Goal: Information Seeking & Learning: Learn about a topic

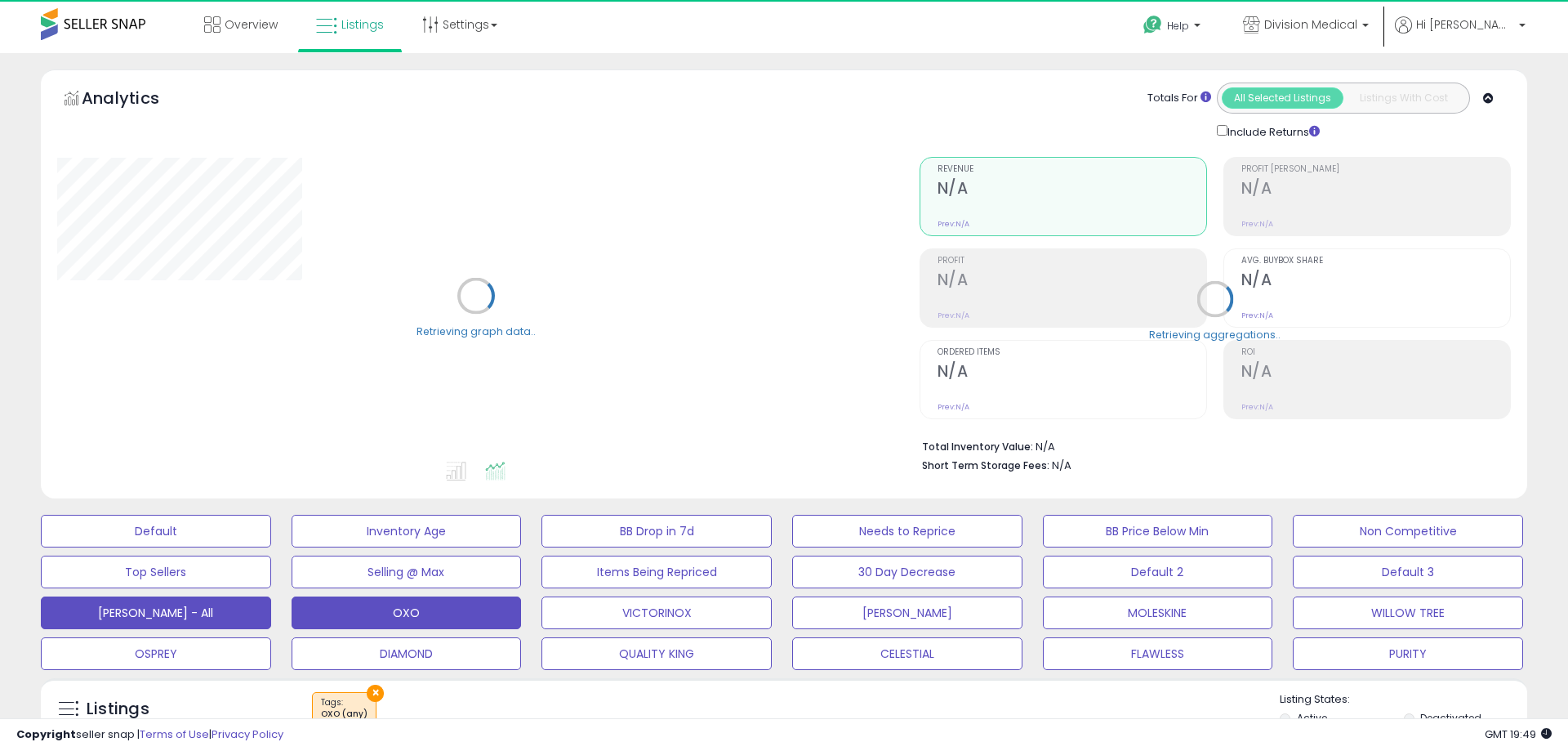
select select "**"
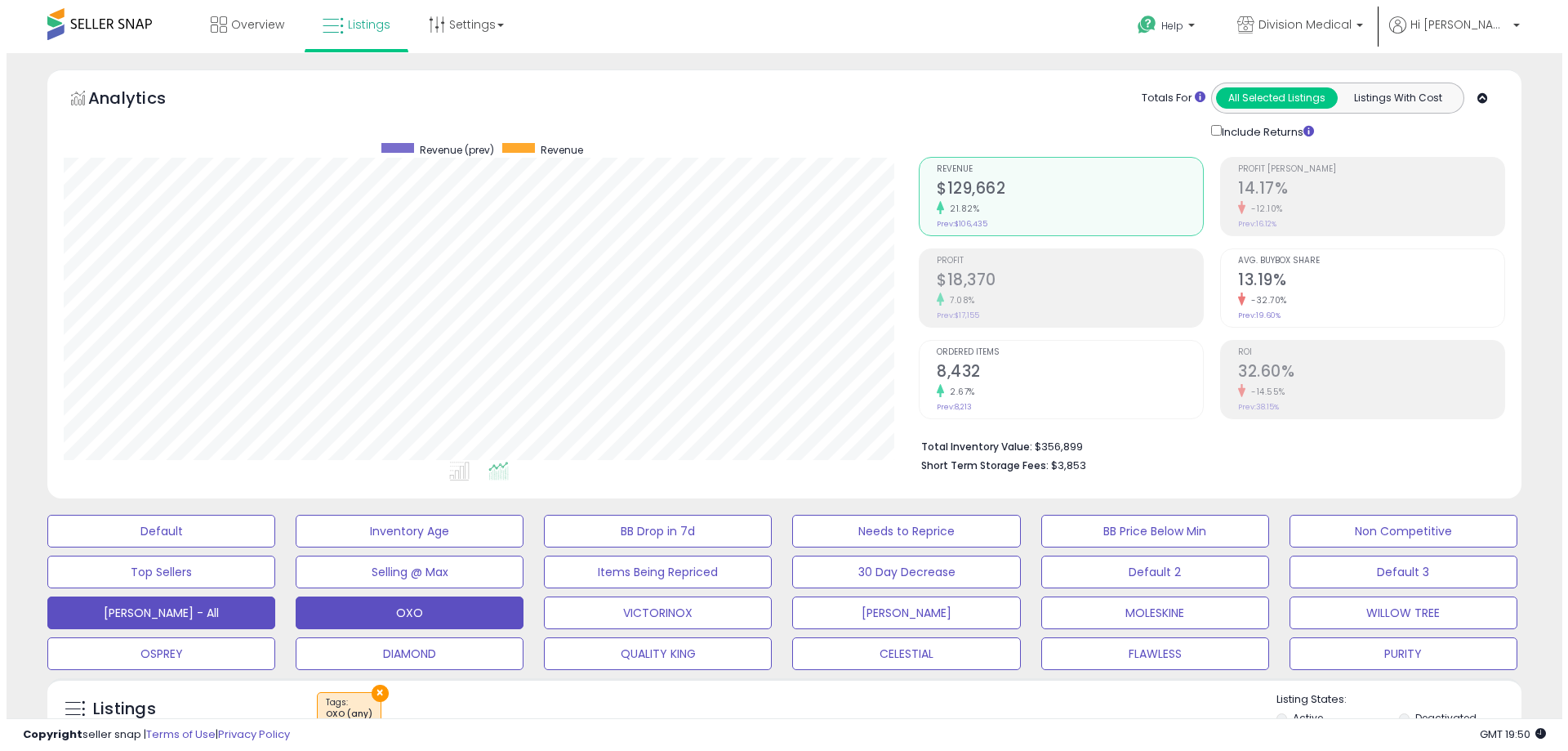
scroll to position [335, 855]
click at [175, 548] on button "[PERSON_NAME] - All" at bounding box center [155, 531] width 228 height 33
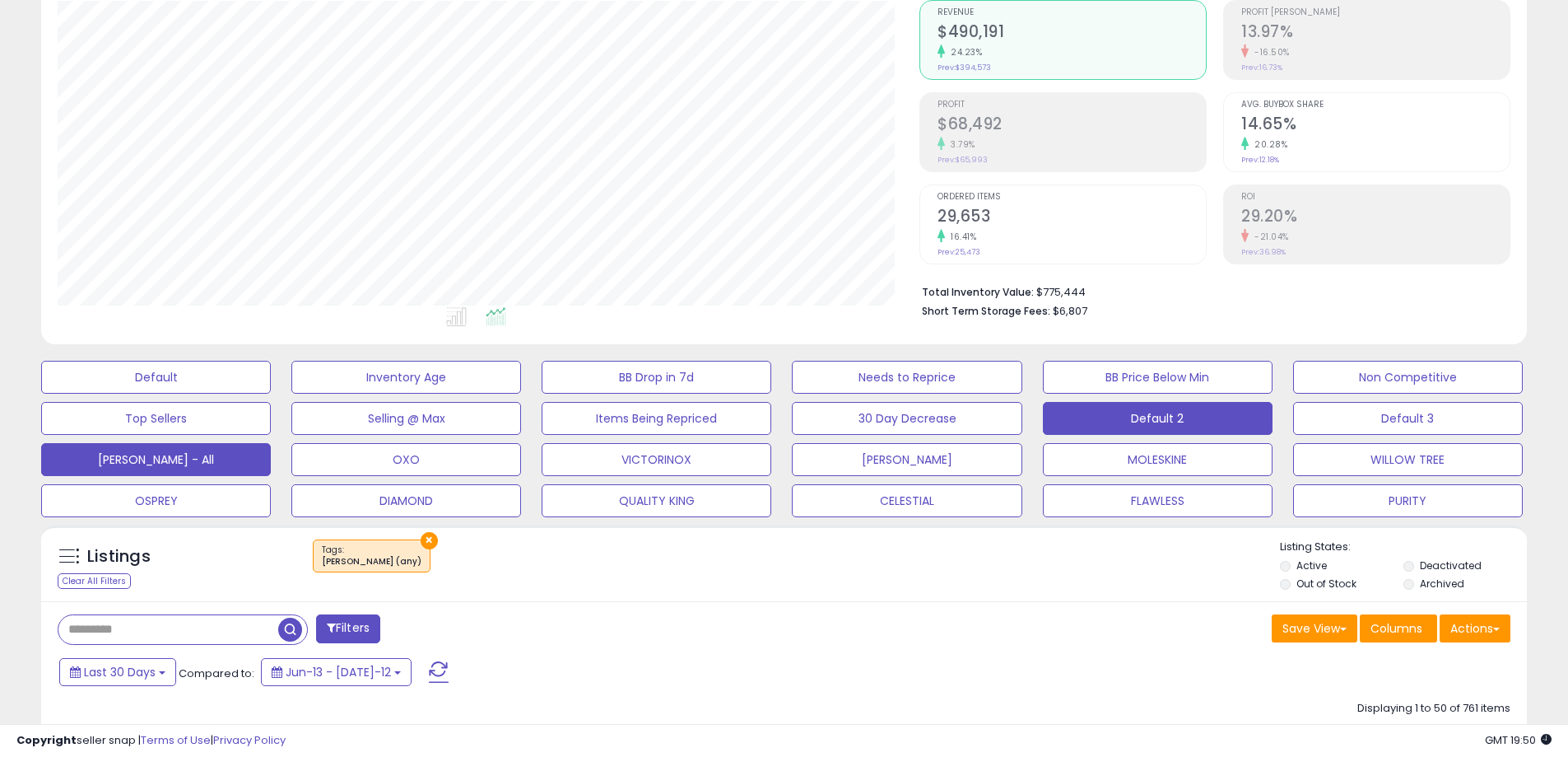
scroll to position [165, 0]
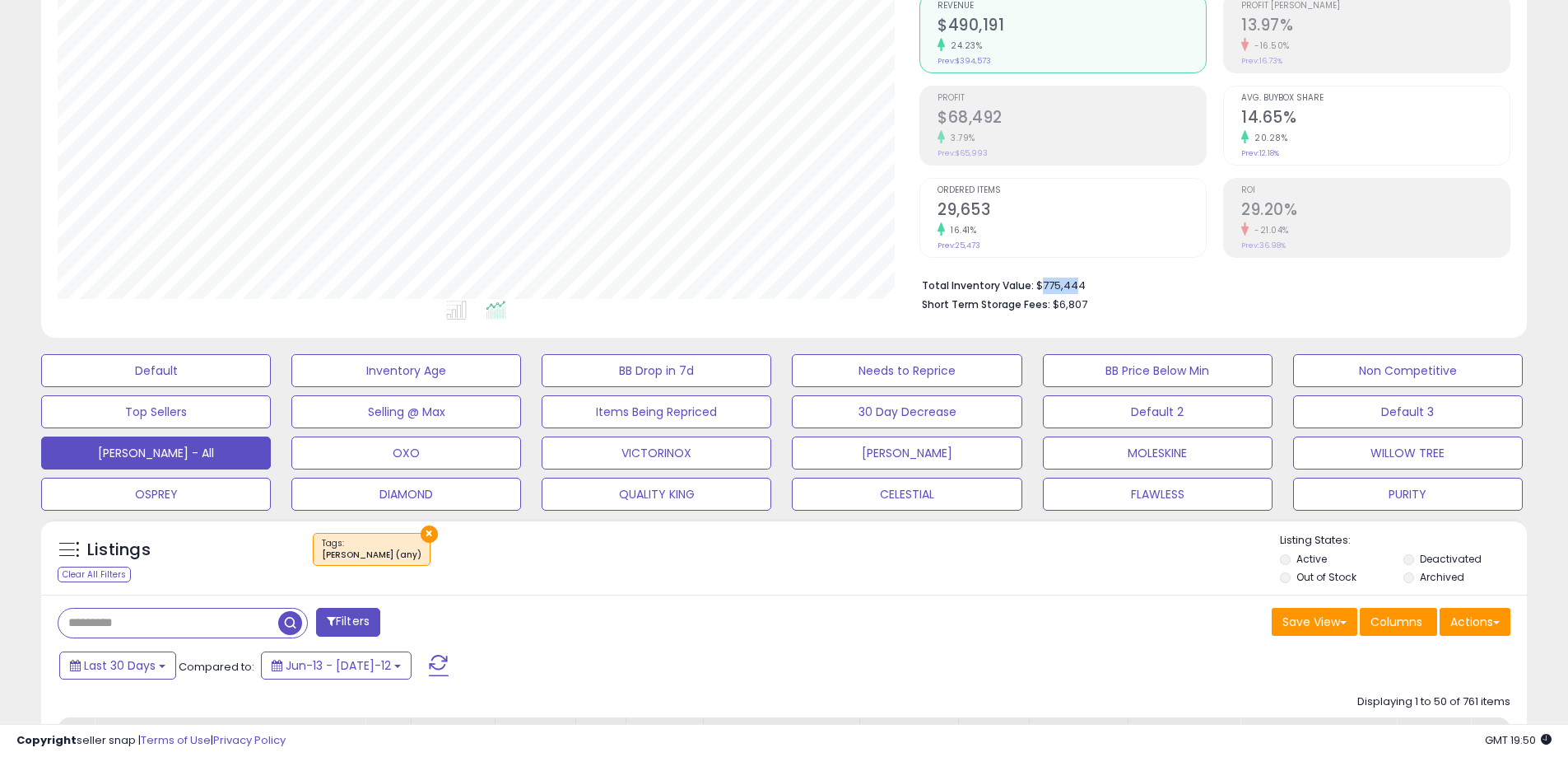
drag, startPoint x: 1041, startPoint y: 287, endPoint x: 1075, endPoint y: 288, distance: 34.0
click at [1075, 288] on li "Total Inventory Value: $775,444" at bounding box center [1210, 284] width 576 height 19
click at [1093, 291] on li "Total Inventory Value: $775,444" at bounding box center [1210, 284] width 576 height 19
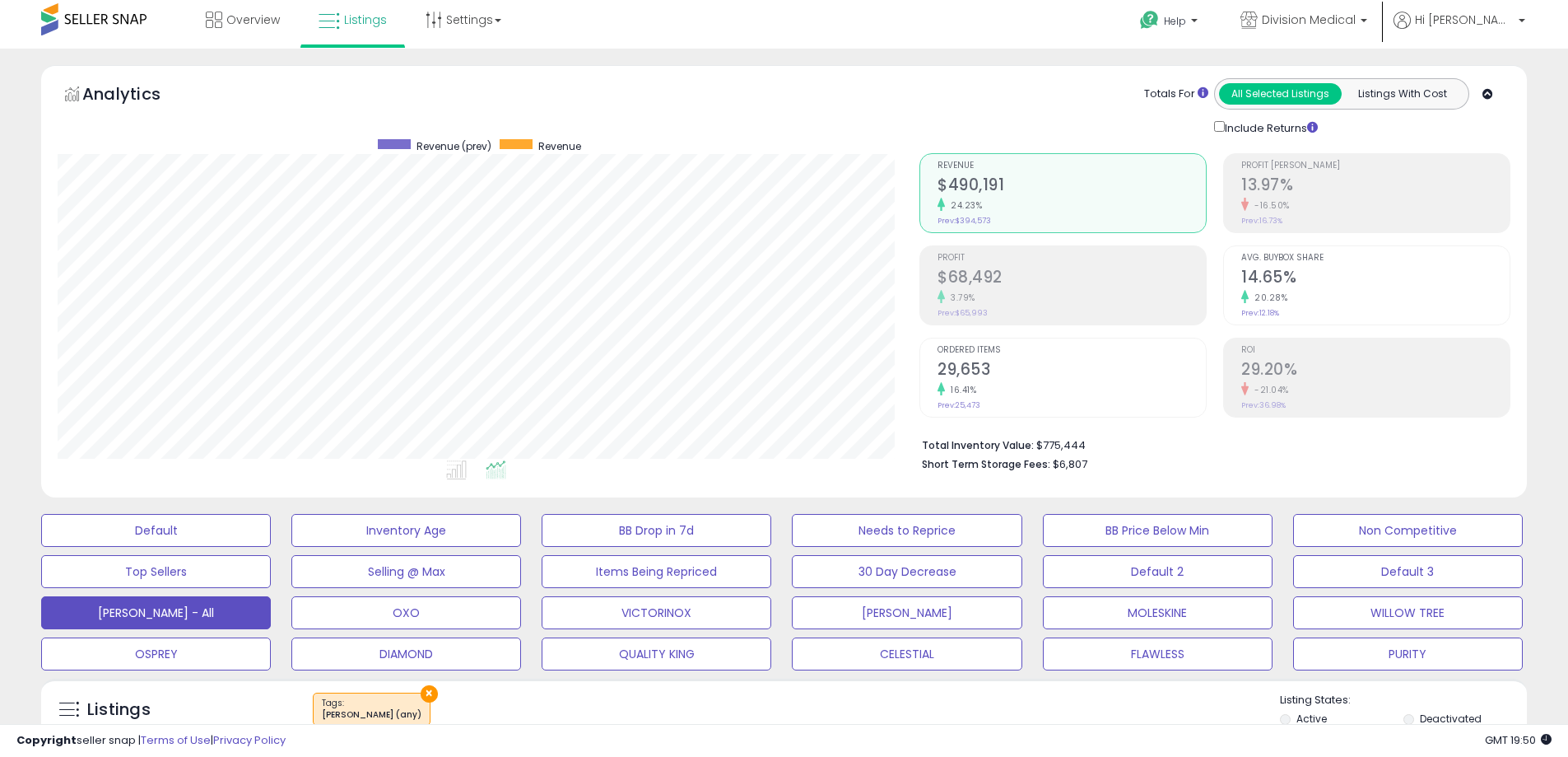
scroll to position [0, 0]
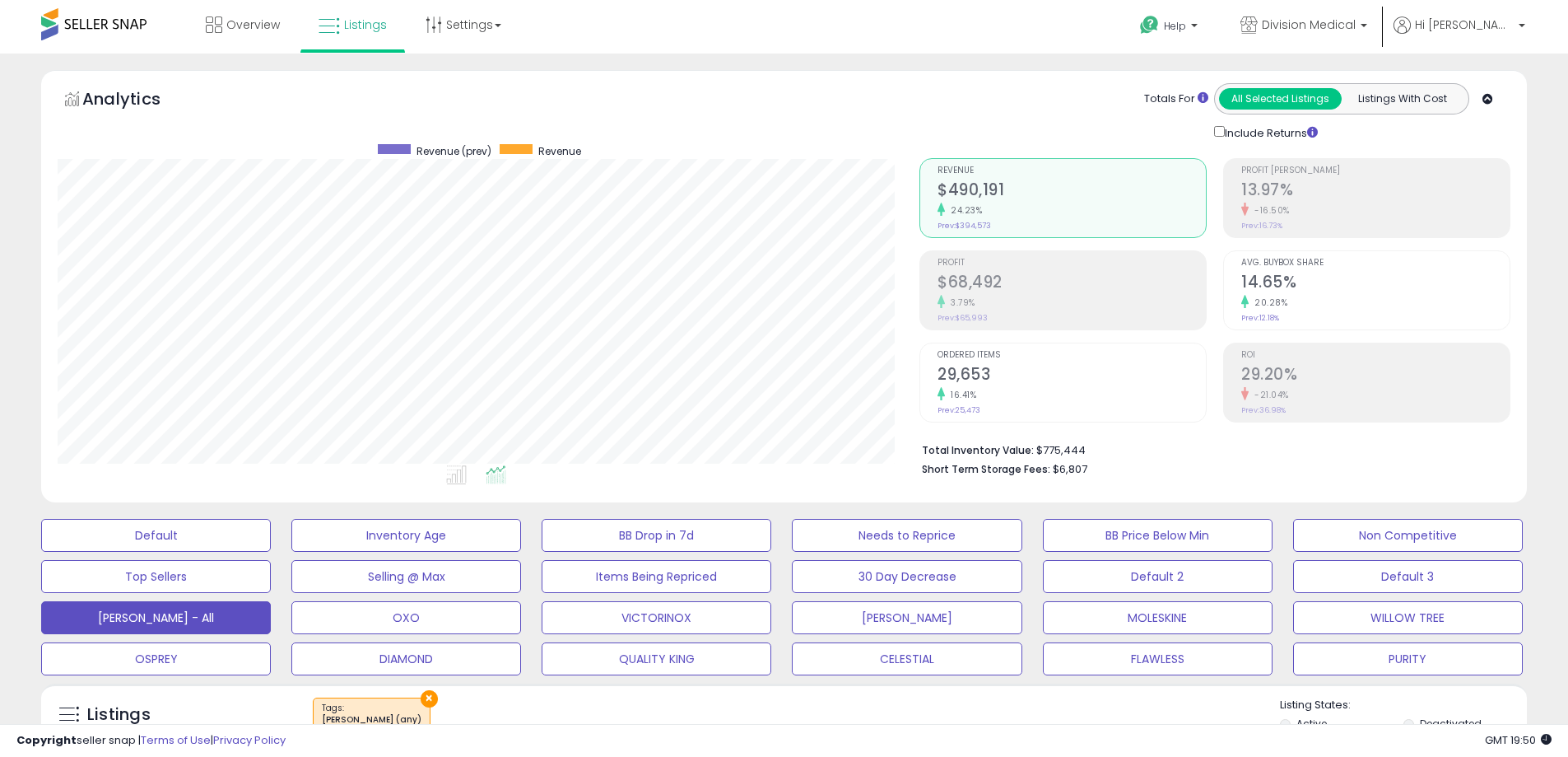
click at [1081, 469] on span "$6,807" at bounding box center [1070, 468] width 35 height 16
click at [1068, 469] on span "$6,807" at bounding box center [1070, 468] width 35 height 16
click at [1129, 470] on li "Short Term Storage Fees: $6,807" at bounding box center [1210, 467] width 576 height 19
drag, startPoint x: 1100, startPoint y: 470, endPoint x: 1058, endPoint y: 479, distance: 43.0
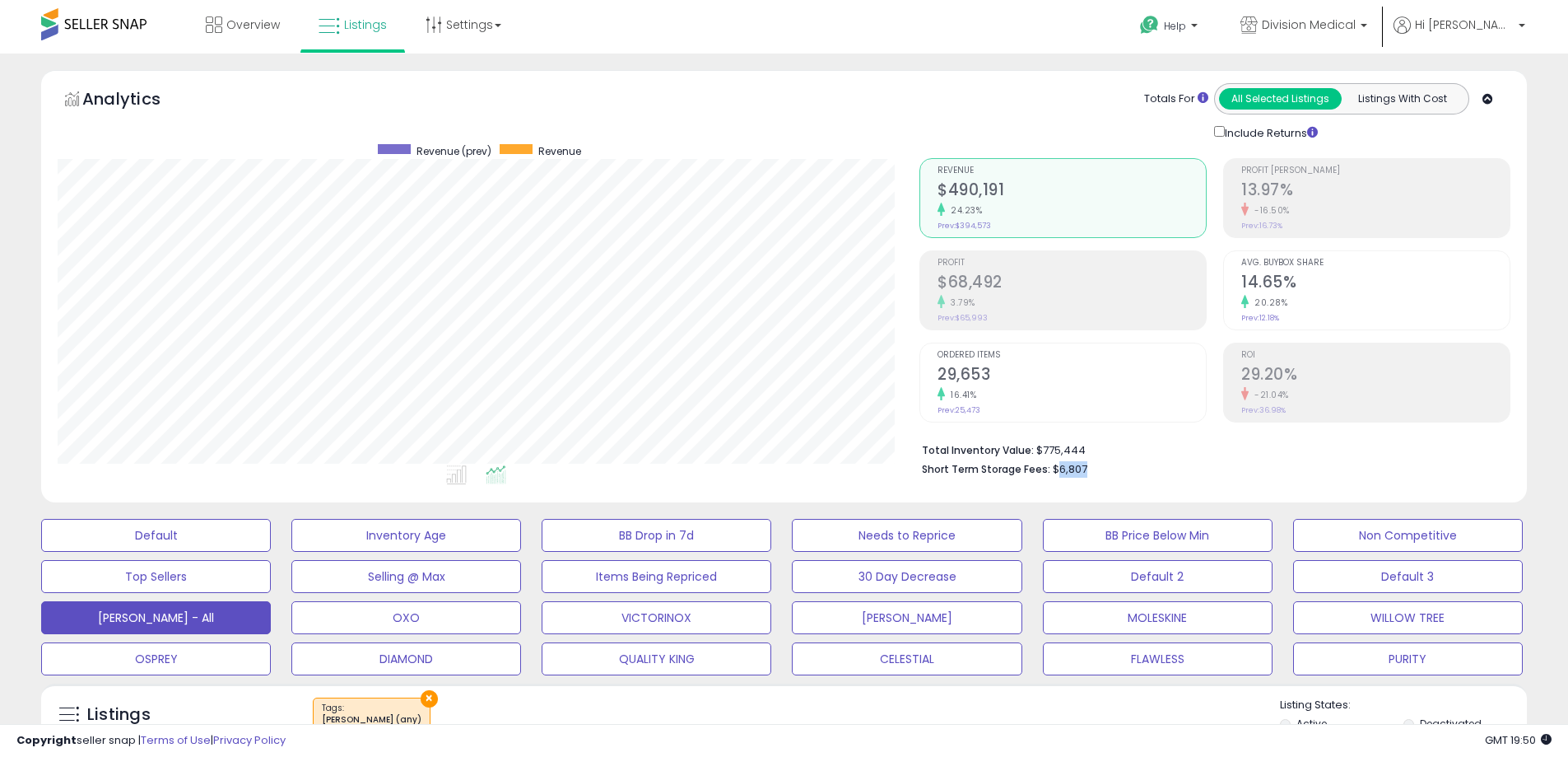
click at [1058, 479] on div "Total Inventory Value: $775,444 Short Term Storage Fees: $6,807" at bounding box center [1215, 453] width 591 height 63
click at [1100, 473] on li "Short Term Storage Fees: $6,807" at bounding box center [1210, 467] width 576 height 19
drag, startPoint x: 1098, startPoint y: 473, endPoint x: 1058, endPoint y: 479, distance: 40.4
click at [1058, 479] on div "Total Inventory Value: $775,444 Short Term Storage Fees: $6,807" at bounding box center [1215, 453] width 591 height 63
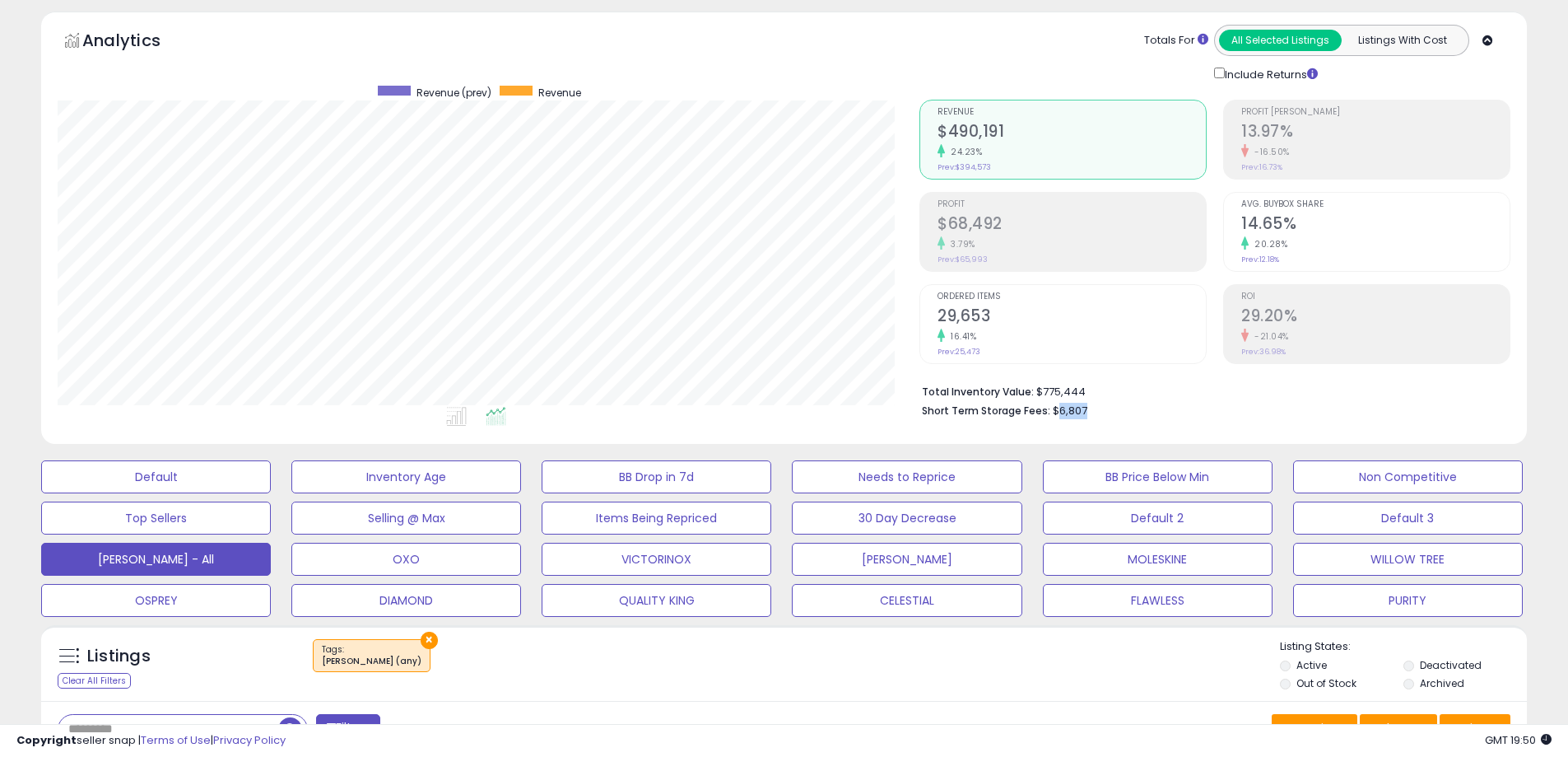
scroll to position [83, 0]
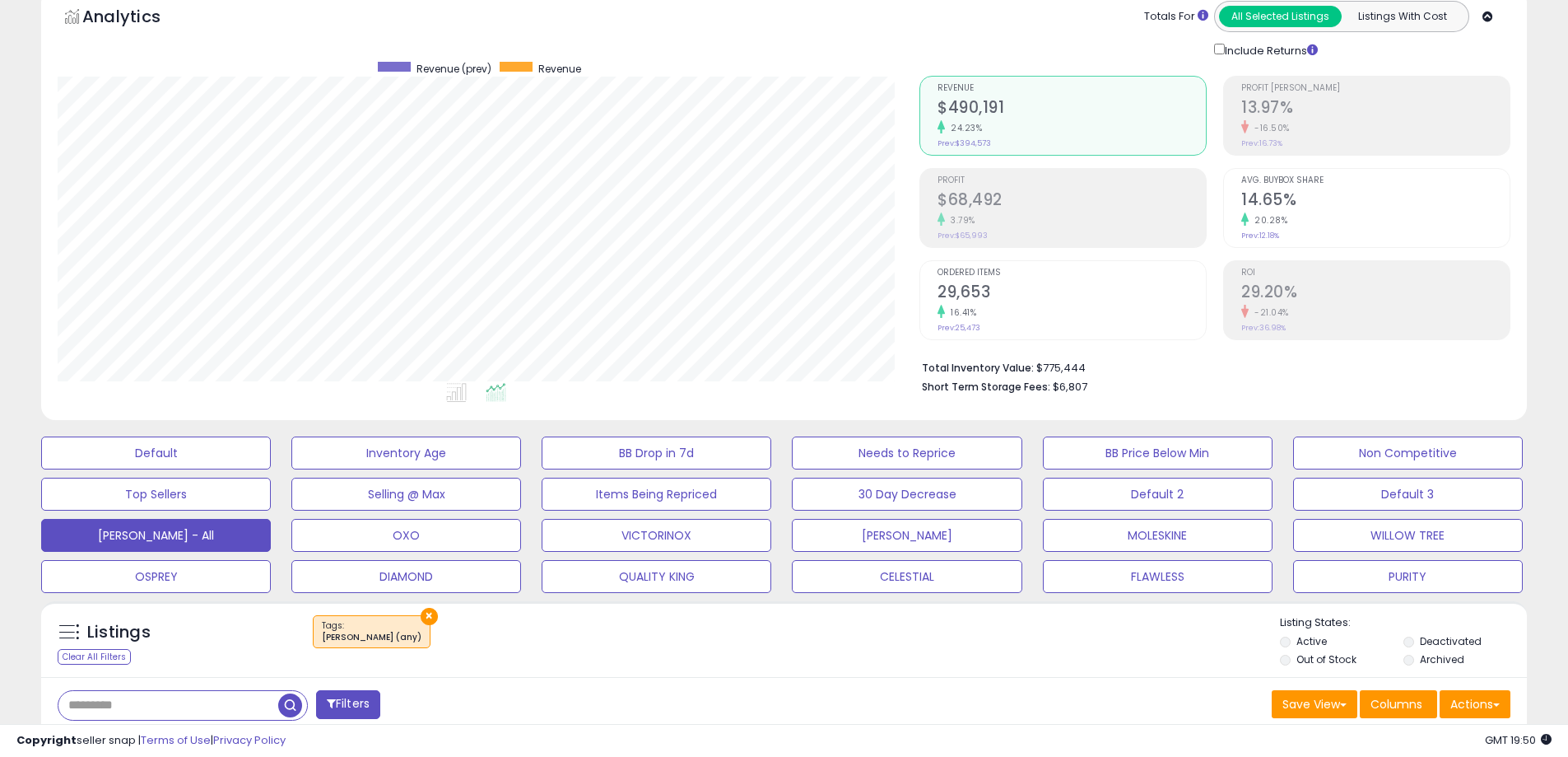
click at [1004, 393] on b "Short Term Storage Fees:" at bounding box center [987, 387] width 128 height 14
click at [1091, 390] on li "Short Term Storage Fees: $6,807" at bounding box center [1210, 385] width 576 height 19
click at [197, 458] on button "Default" at bounding box center [156, 452] width 230 height 33
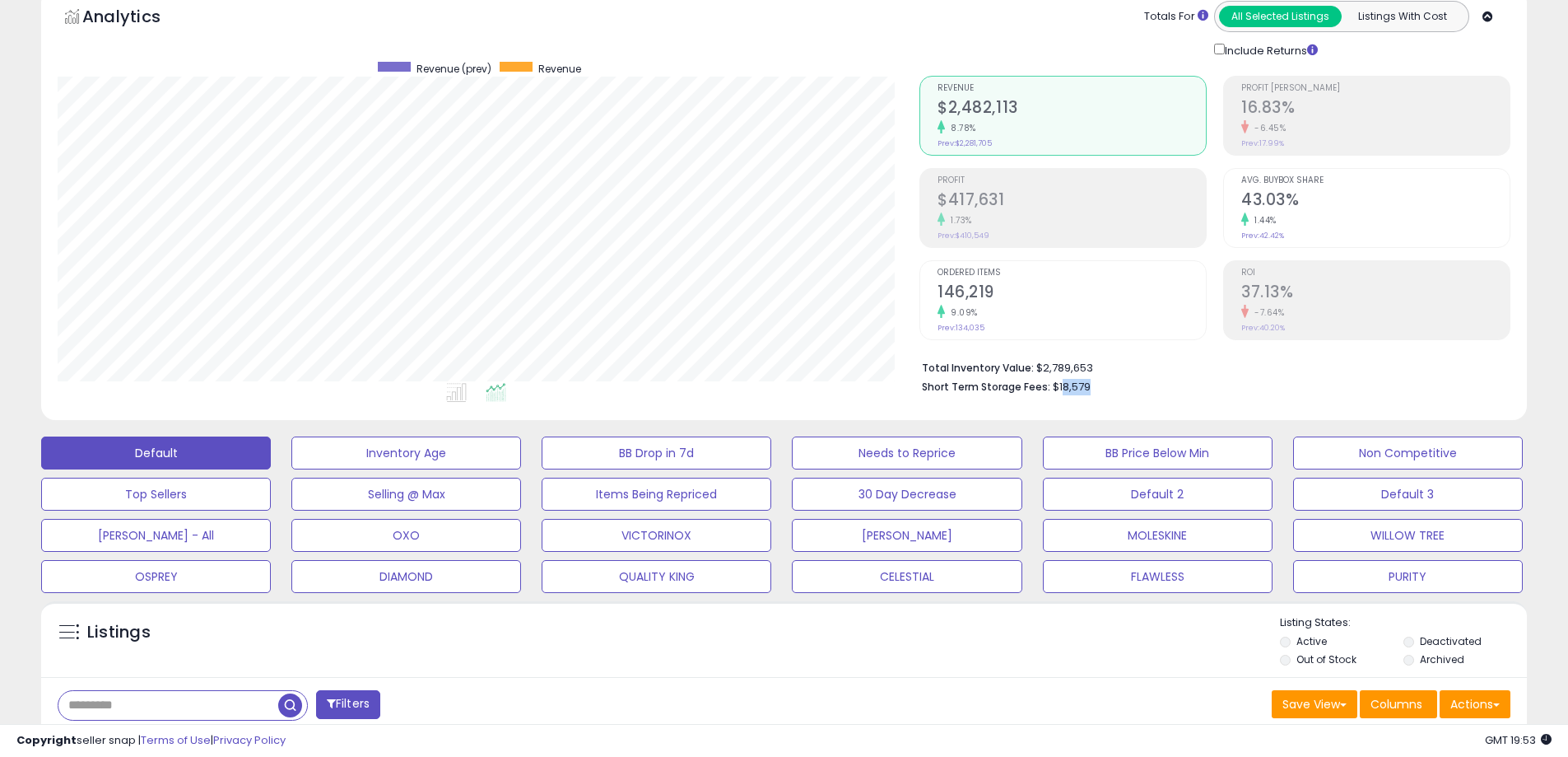
scroll to position [338, 862]
drag, startPoint x: 1084, startPoint y: 387, endPoint x: 1053, endPoint y: 401, distance: 34.0
click at [1053, 401] on div "Total Inventory Value: $2,789,653 Short Term Storage Fees: $18,579" at bounding box center [1215, 371] width 591 height 63
click at [965, 662] on div "Listings" at bounding box center [784, 643] width 1486 height 56
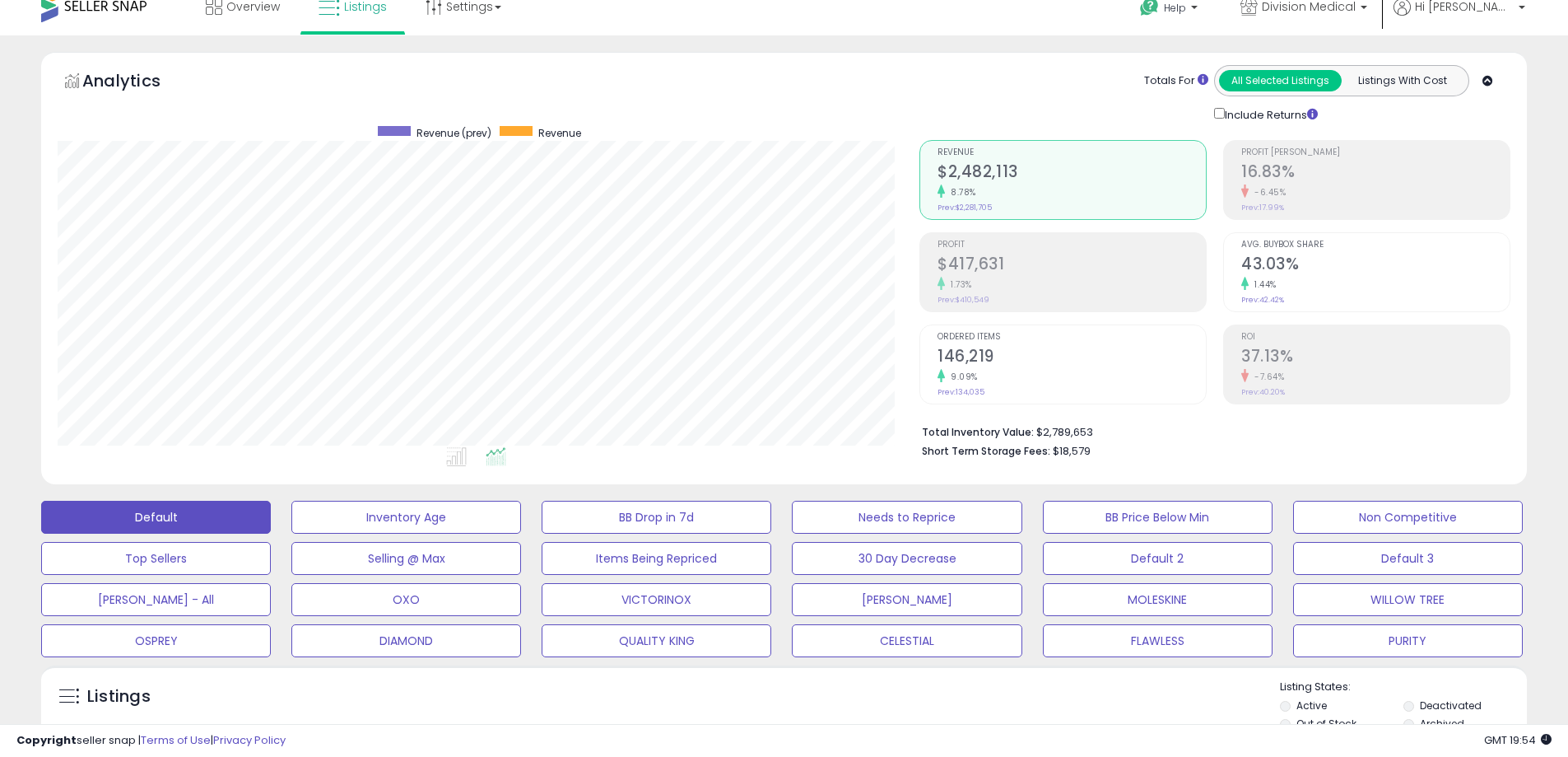
scroll to position [0, 0]
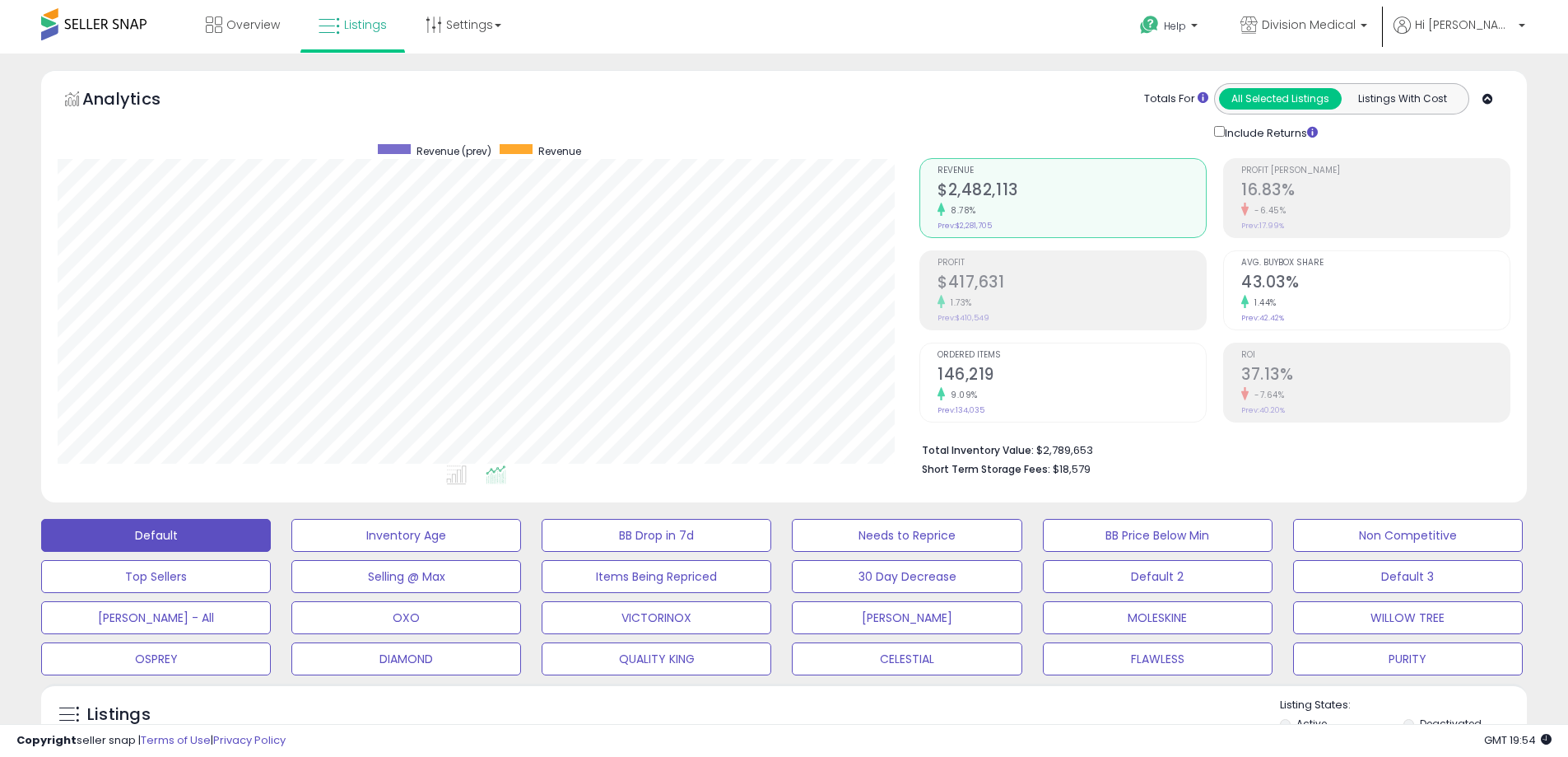
click at [1052, 446] on li "Total Inventory Value: $2,789,653" at bounding box center [1210, 448] width 576 height 19
click at [1073, 450] on li "Total Inventory Value: $2,789,653" at bounding box center [1210, 448] width 576 height 19
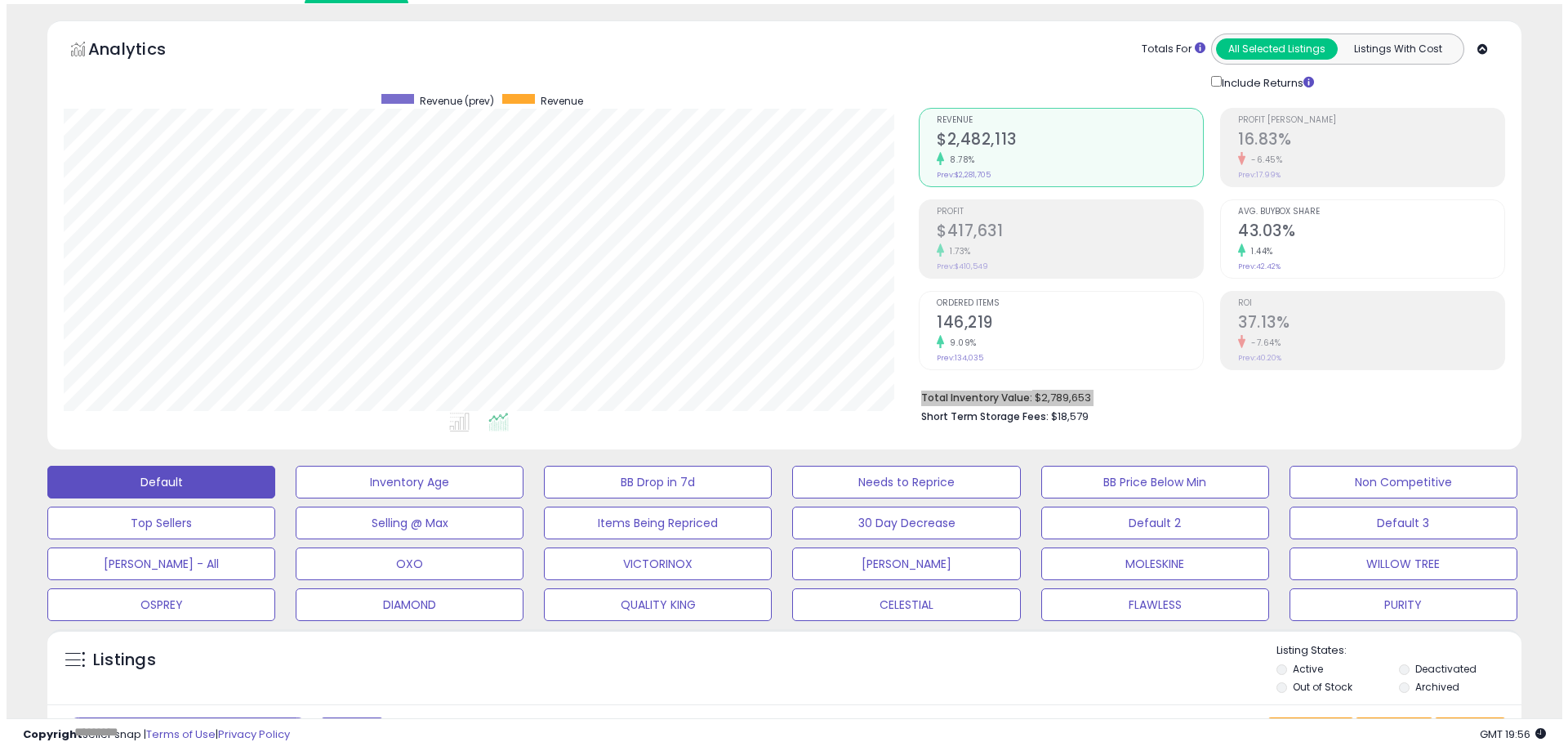
scroll to position [163, 0]
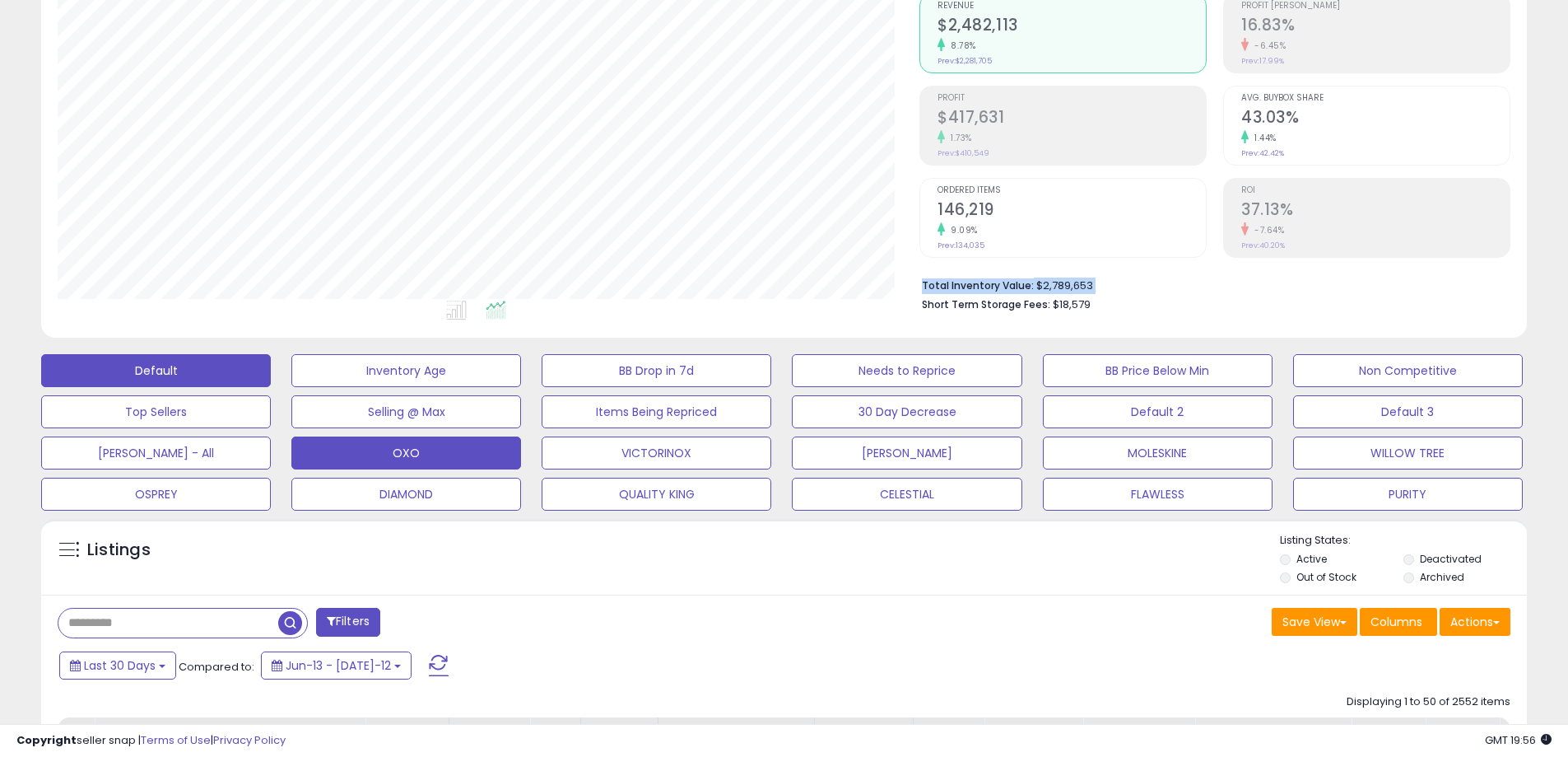
click at [420, 387] on button "OXO" at bounding box center [406, 370] width 230 height 33
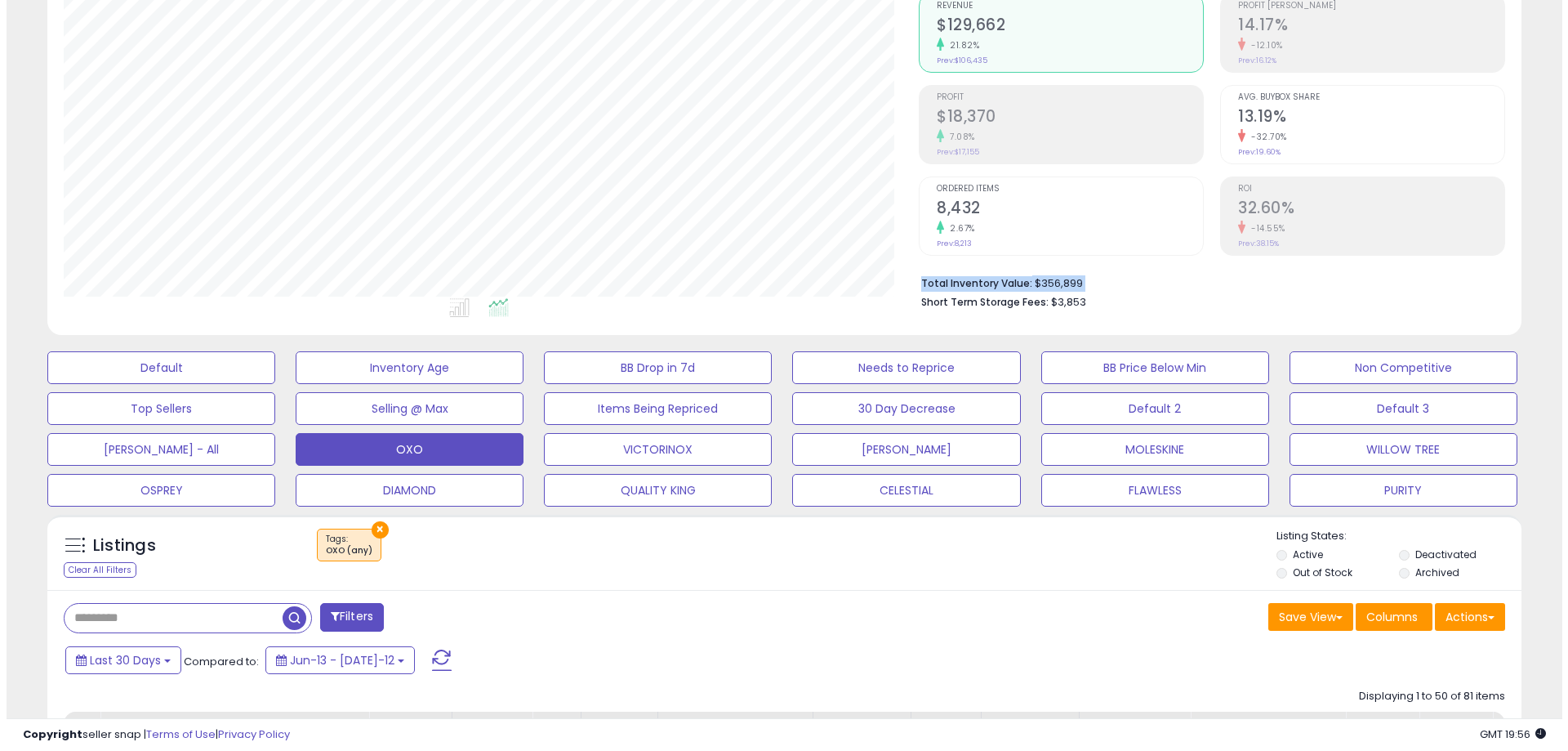
scroll to position [82, 0]
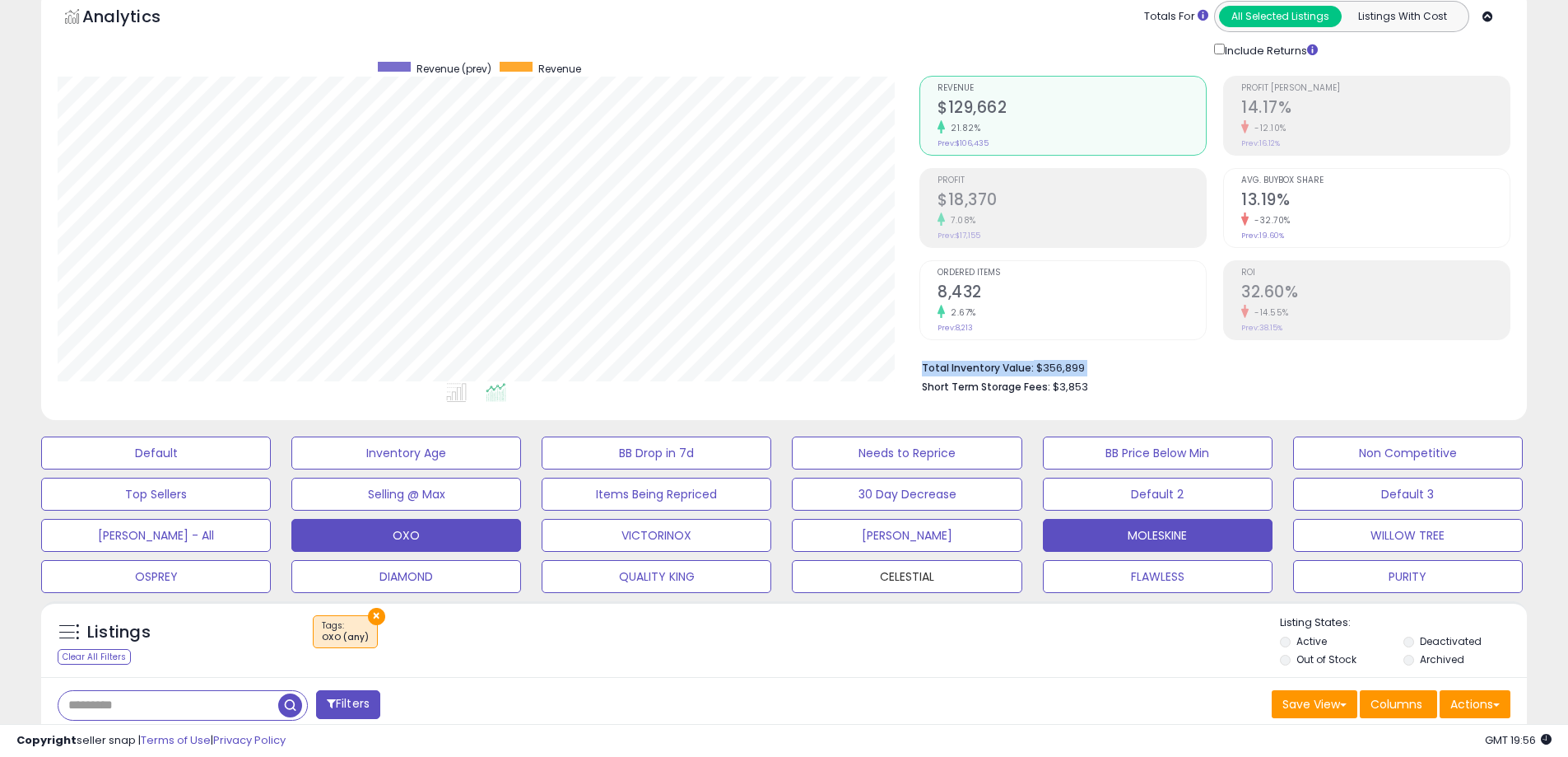
drag, startPoint x: 944, startPoint y: 585, endPoint x: 1270, endPoint y: 549, distance: 328.0
click at [271, 469] on button "CELESTIAL" at bounding box center [156, 452] width 230 height 33
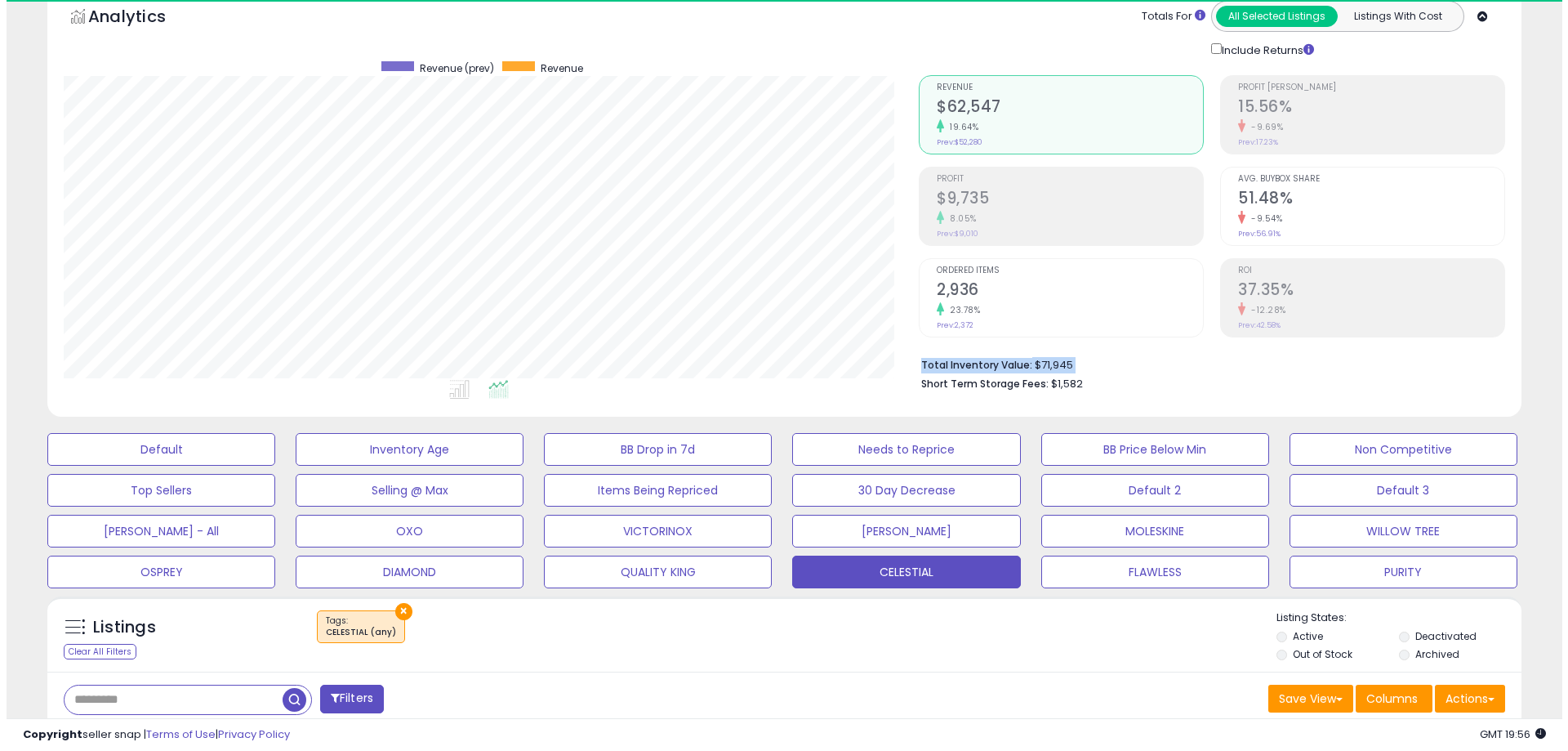
scroll to position [335, 855]
click at [1049, 384] on span "$1,582" at bounding box center [1061, 383] width 32 height 16
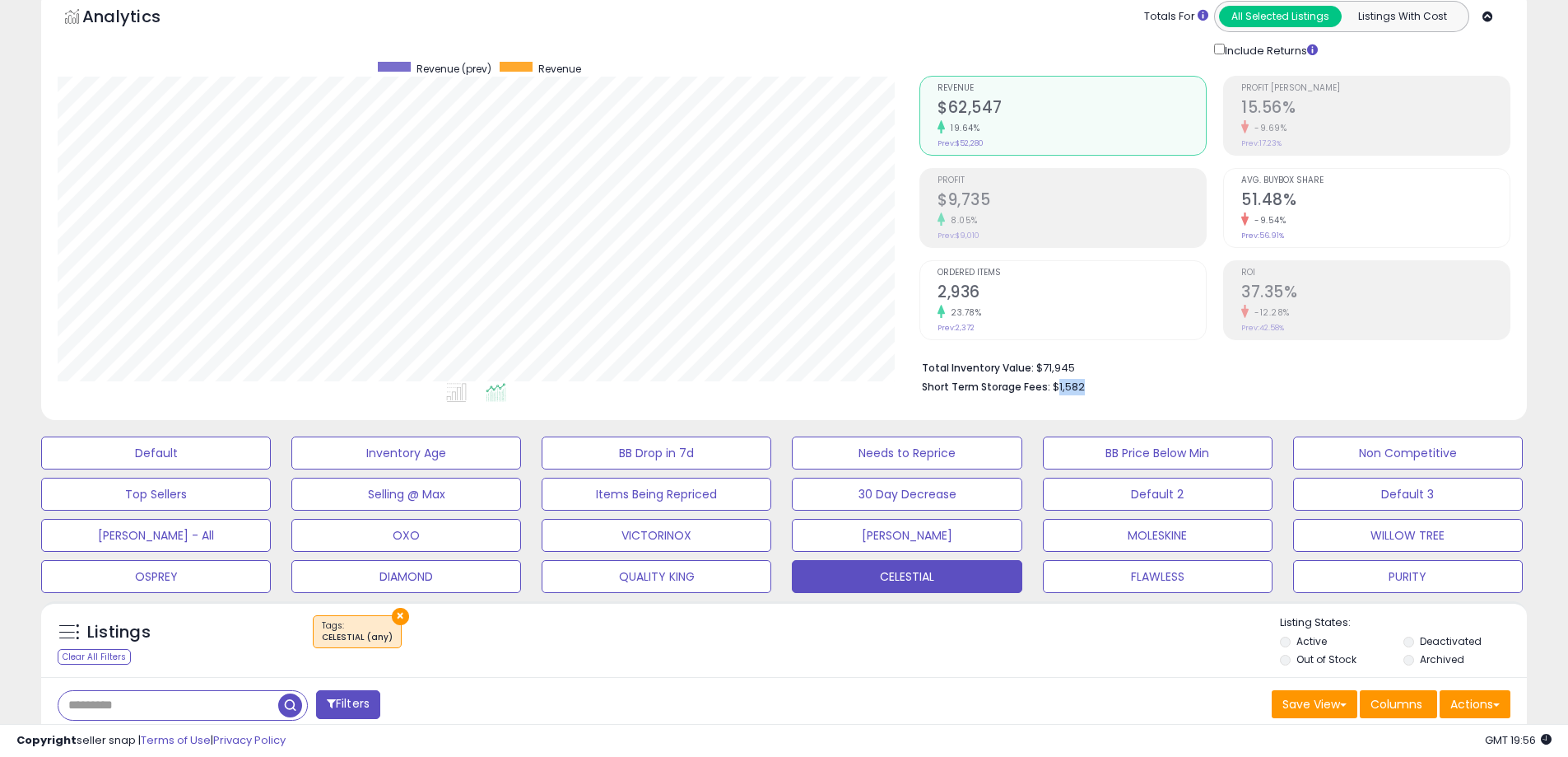
click at [1057, 387] on span "$1,582" at bounding box center [1069, 387] width 32 height 16
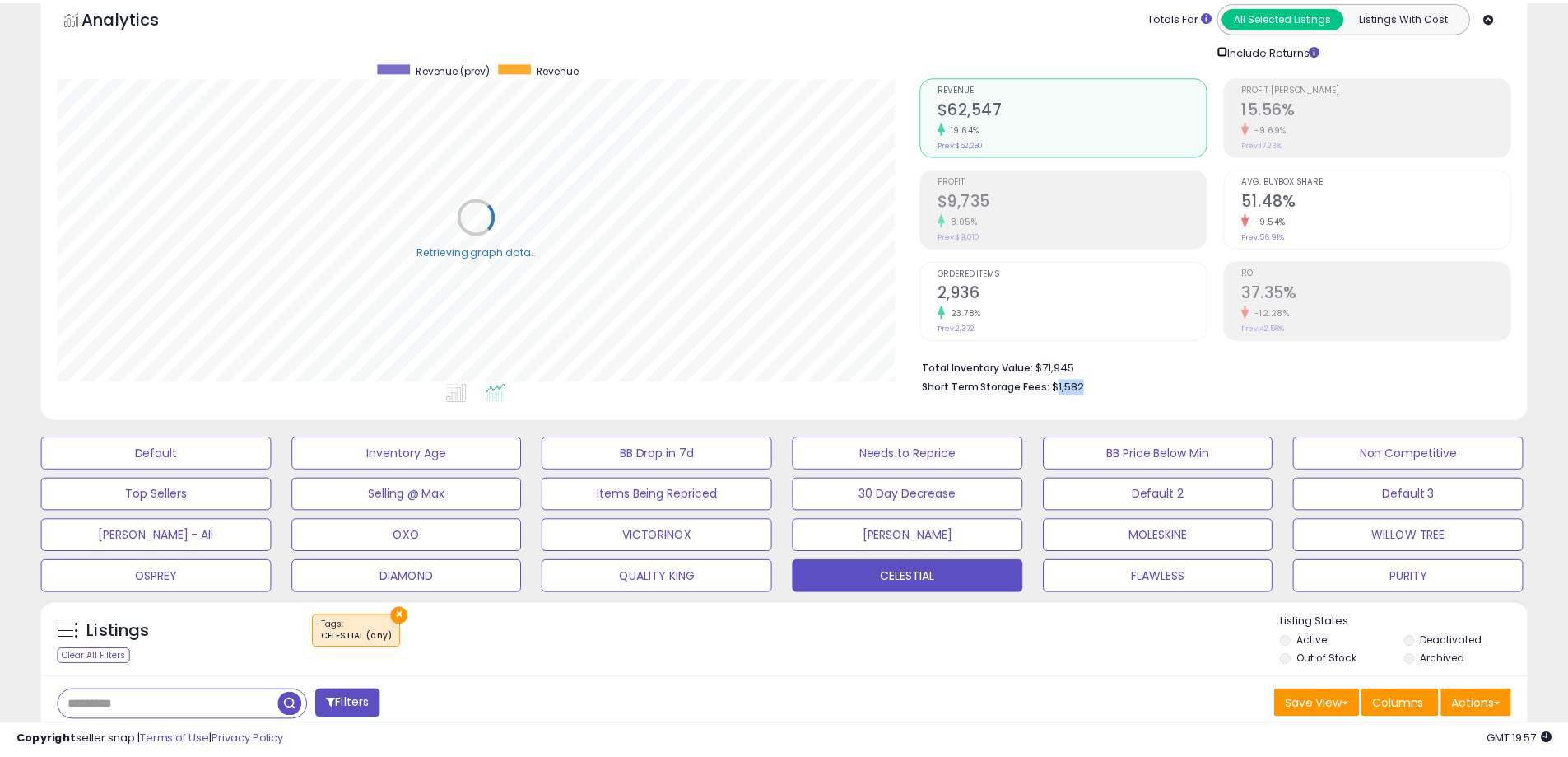
scroll to position [822973, 822443]
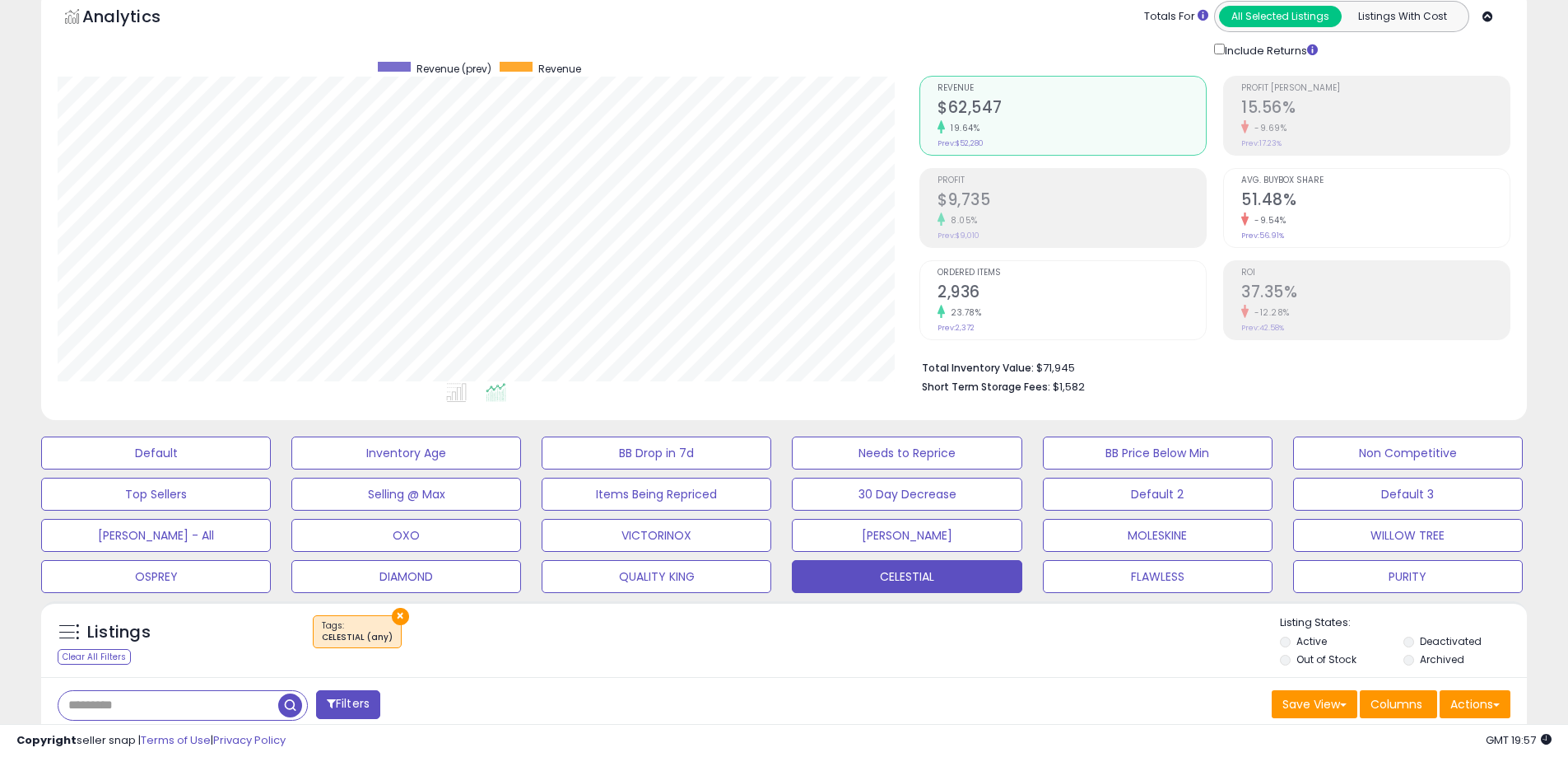
click at [1040, 386] on b "Short Term Storage Fees:" at bounding box center [987, 387] width 128 height 14
drag, startPoint x: 1025, startPoint y: 383, endPoint x: 1112, endPoint y: 381, distance: 87.0
click at [1112, 381] on li "Short Term Storage Fees: $1,582" at bounding box center [1210, 385] width 576 height 19
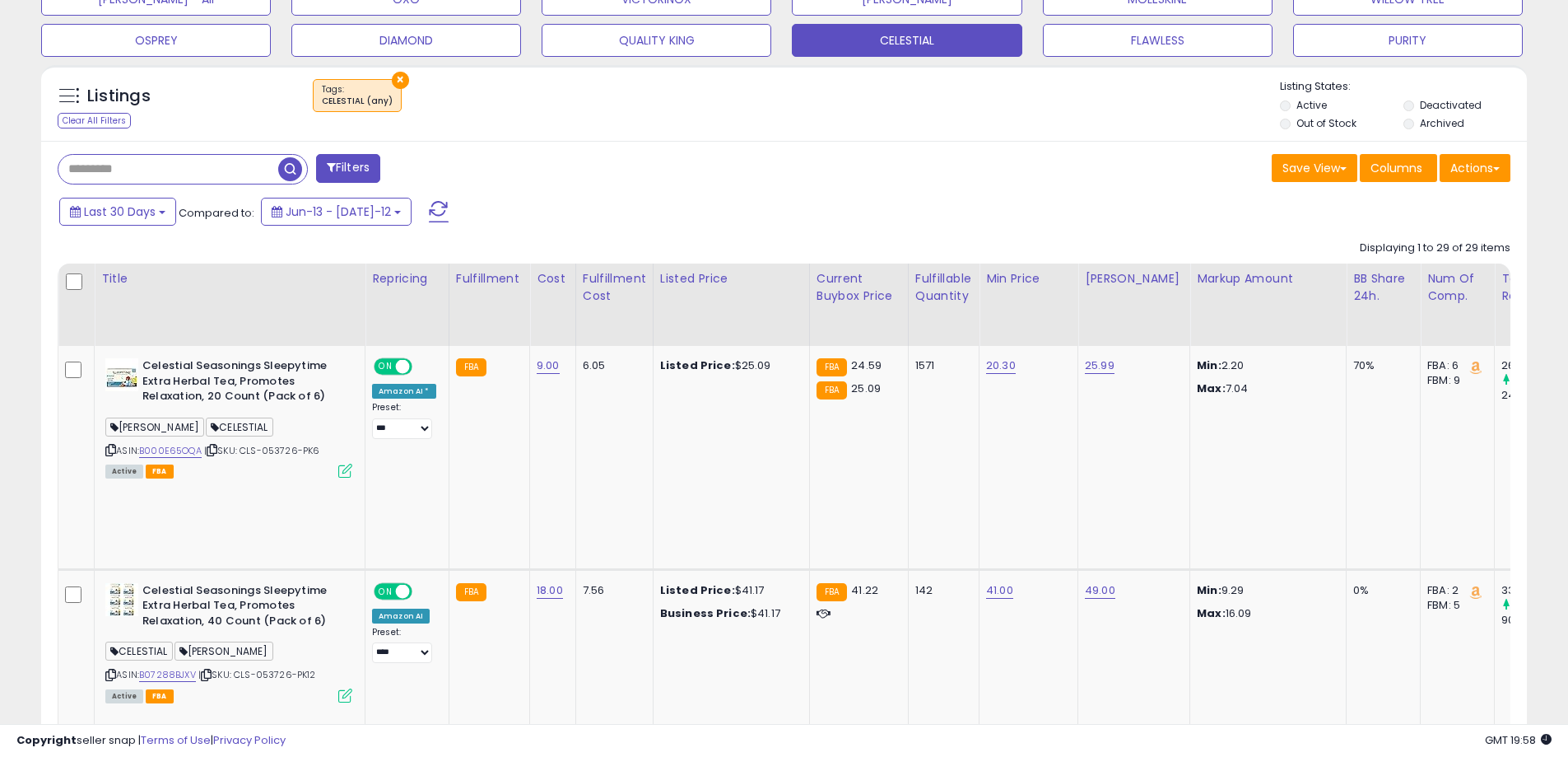
scroll to position [658, 0]
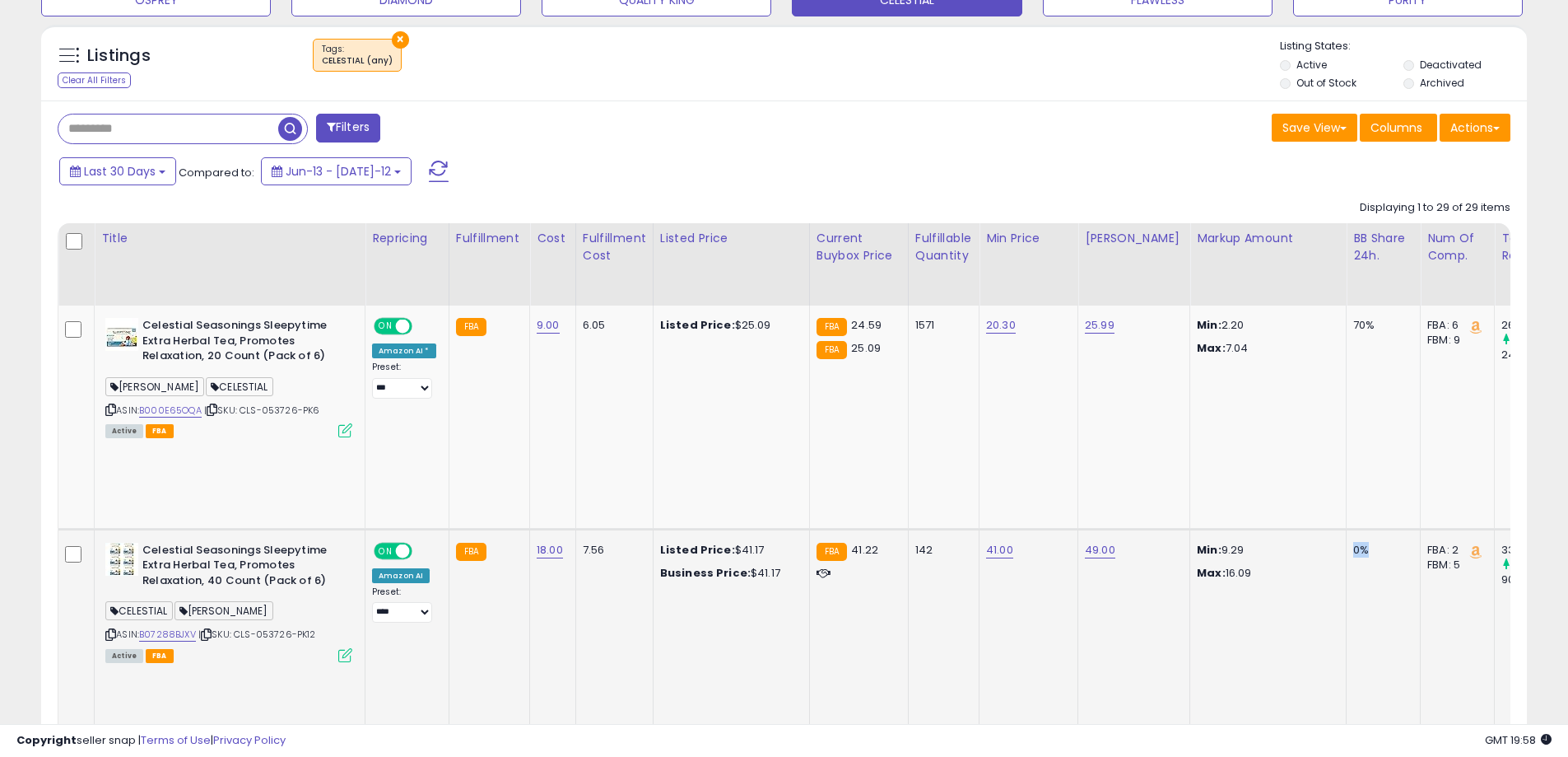
drag, startPoint x: 1363, startPoint y: 451, endPoint x: 1333, endPoint y: 468, distance: 34.5
click at [1347, 528] on td "0%" at bounding box center [1384, 640] width 74 height 224
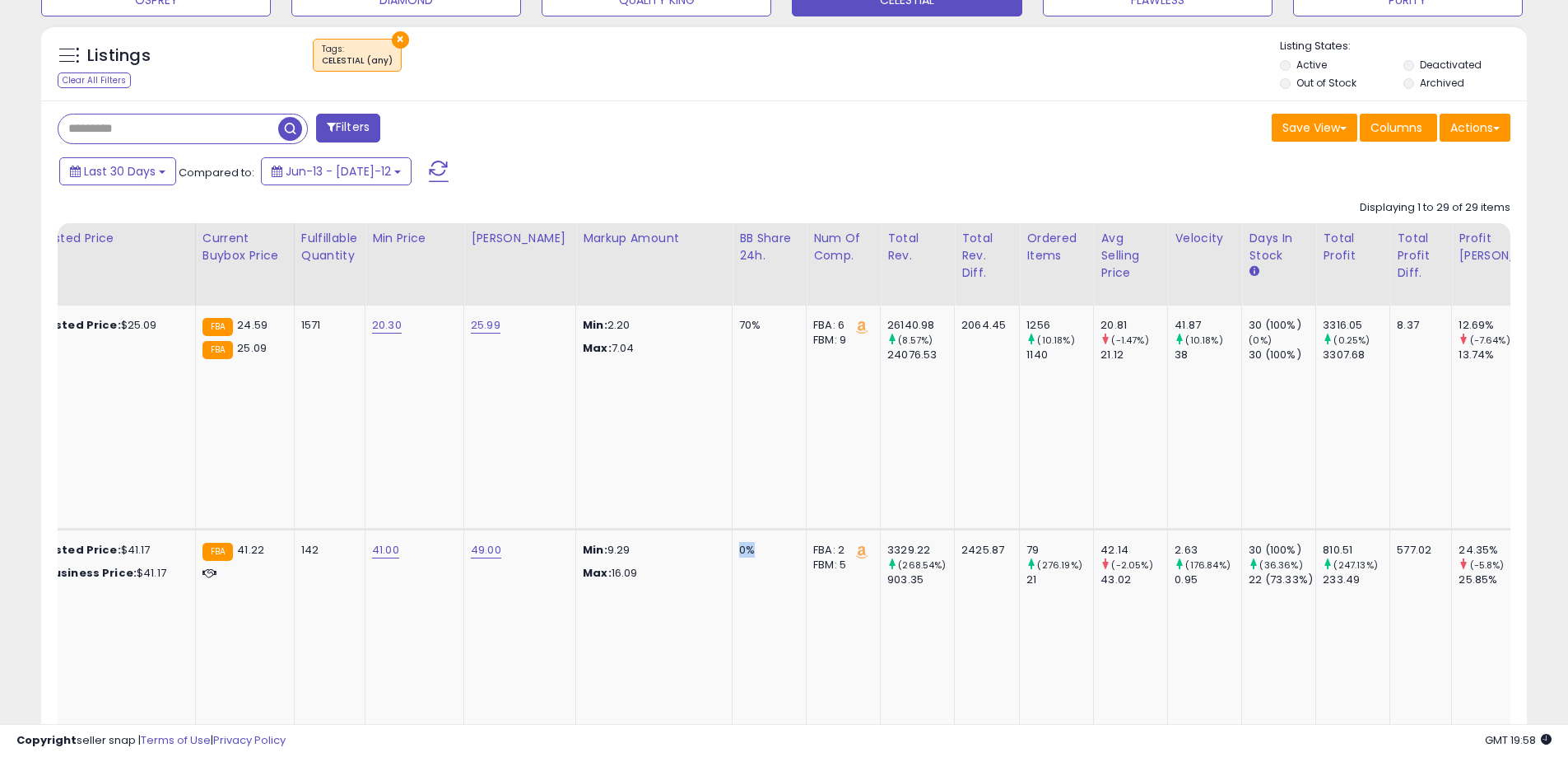
scroll to position [0, 682]
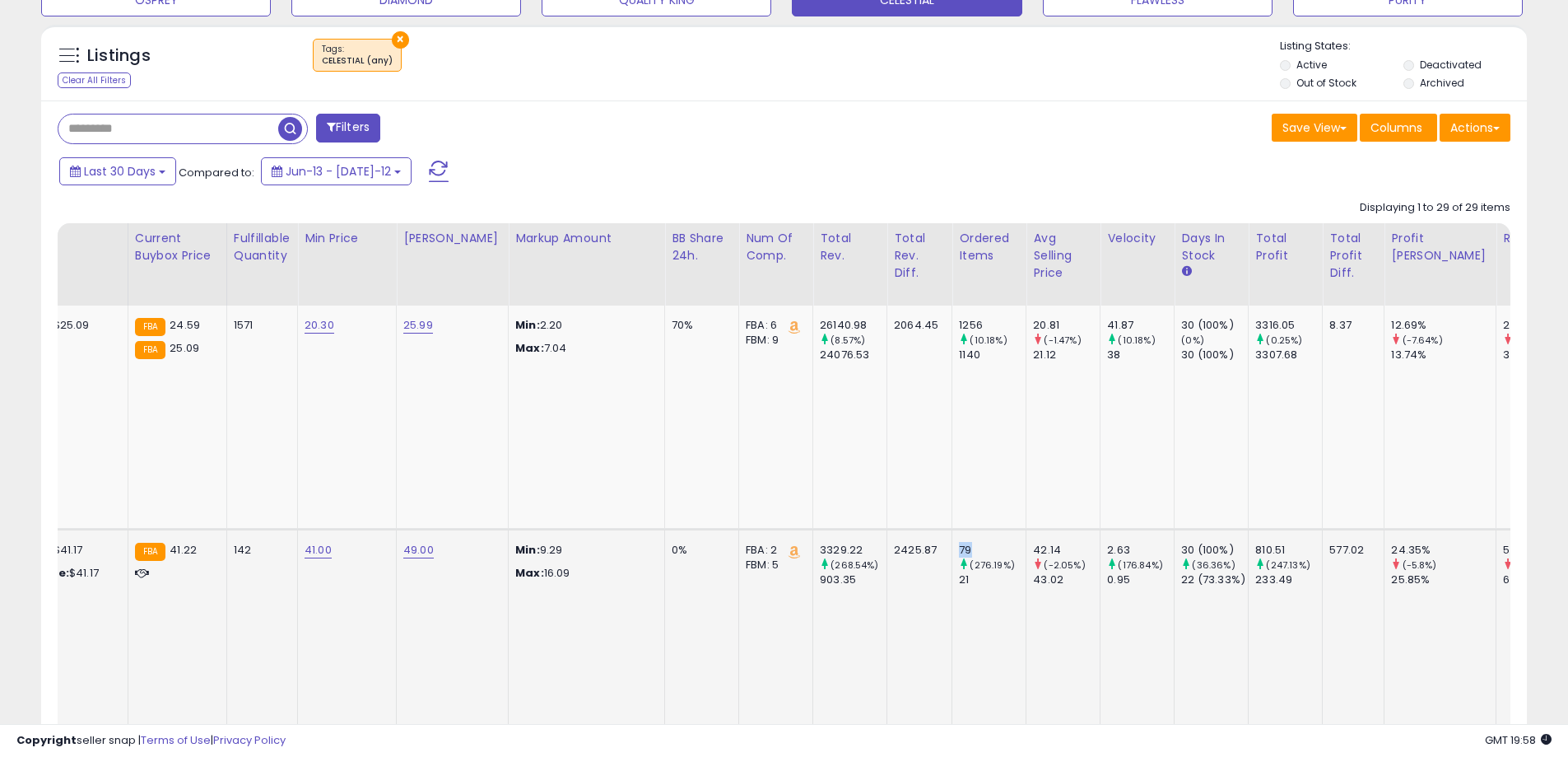
drag, startPoint x: 950, startPoint y: 471, endPoint x: 941, endPoint y: 471, distance: 9.0
click at [960, 543] on div "79" at bounding box center [992, 550] width 67 height 15
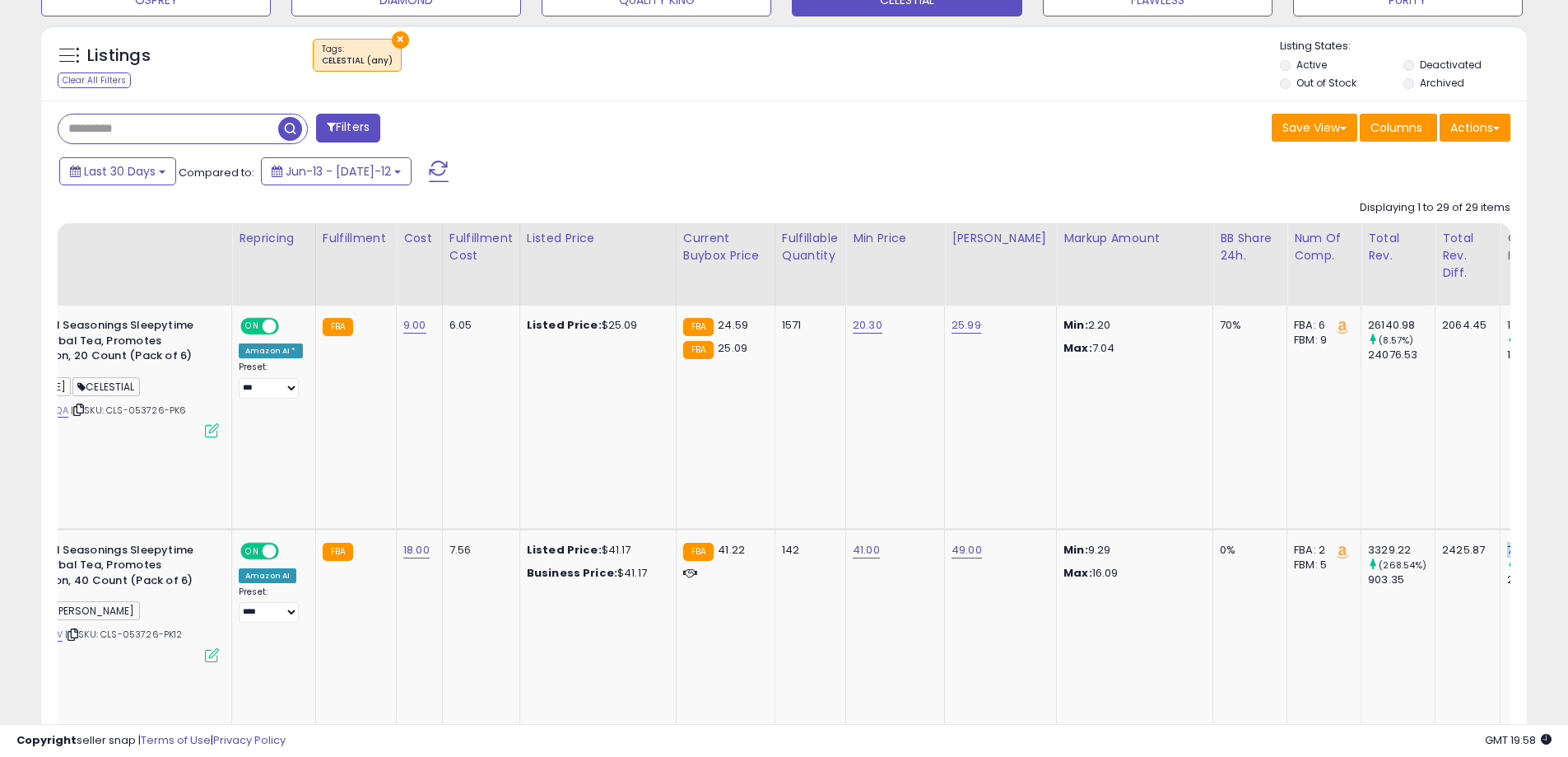
scroll to position [0, 0]
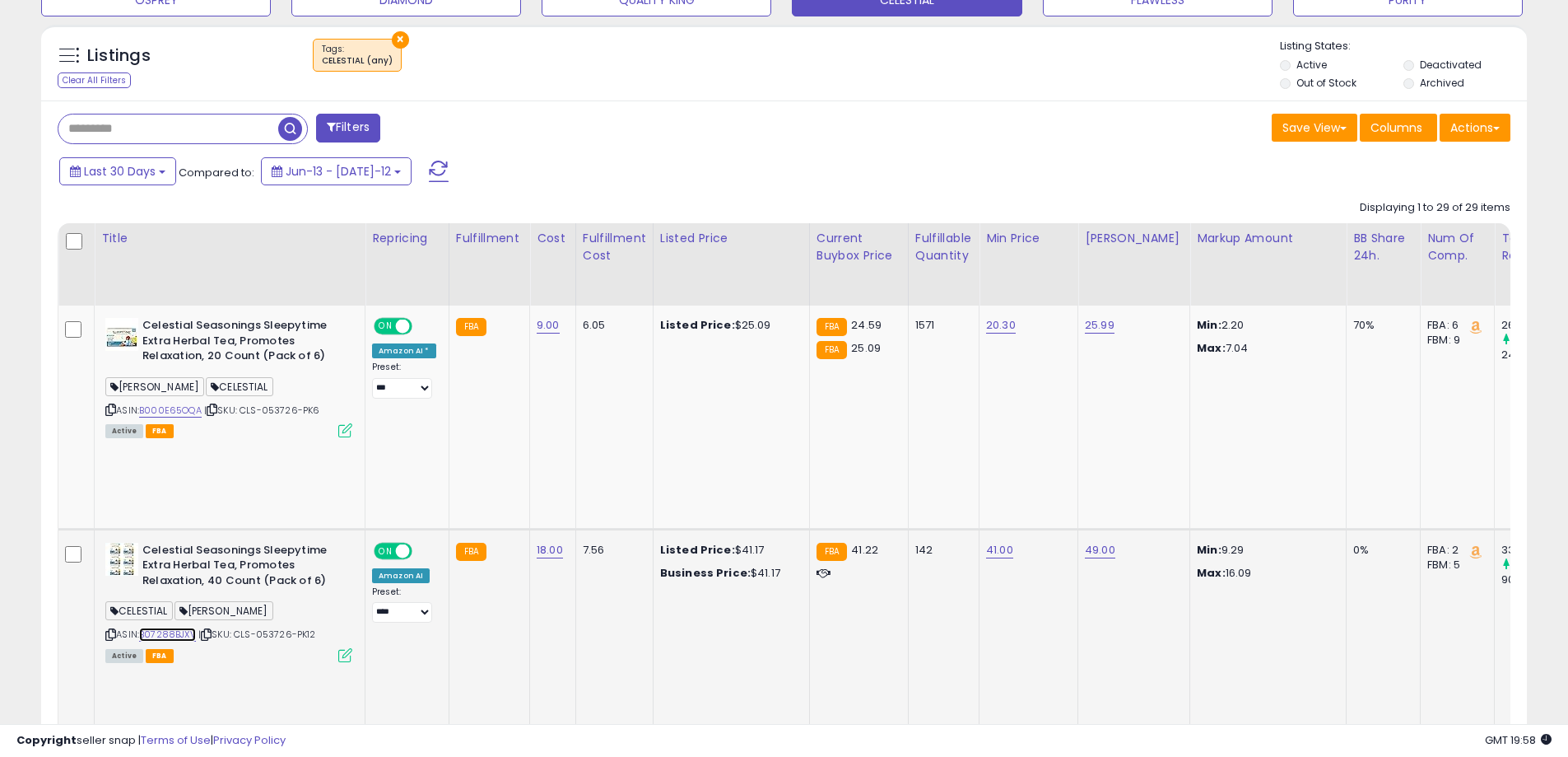
click at [183, 627] on link "B07288BJXV" at bounding box center [167, 634] width 57 height 14
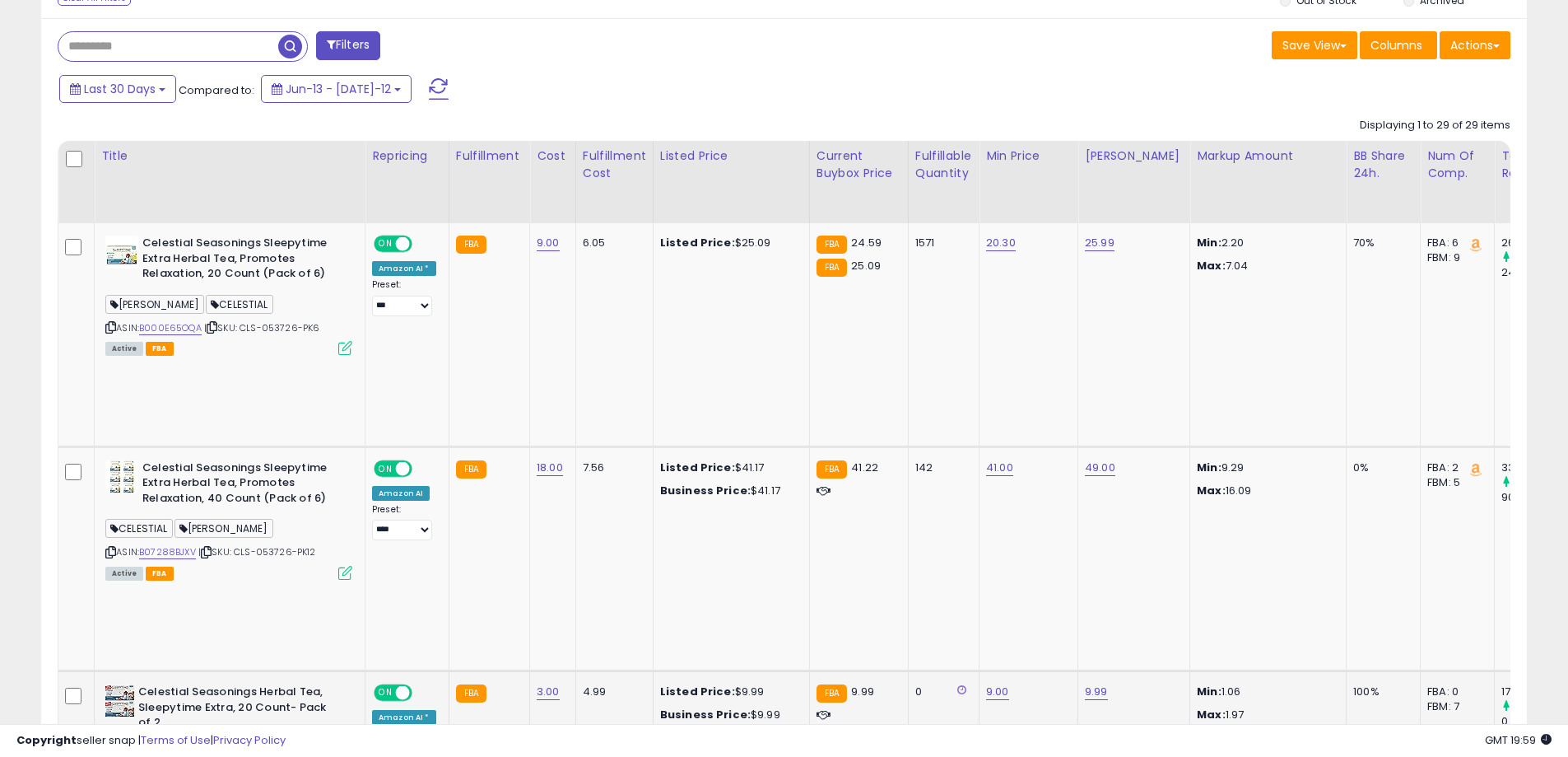
drag, startPoint x: 1202, startPoint y: 531, endPoint x: 1235, endPoint y: 533, distance: 33.1
click at [1235, 684] on p "Min: 1.06" at bounding box center [1265, 692] width 137 height 15
drag, startPoint x: 1176, startPoint y: 527, endPoint x: 1236, endPoint y: 527, distance: 60.0
drag, startPoint x: 143, startPoint y: 548, endPoint x: 176, endPoint y: 563, distance: 36.2
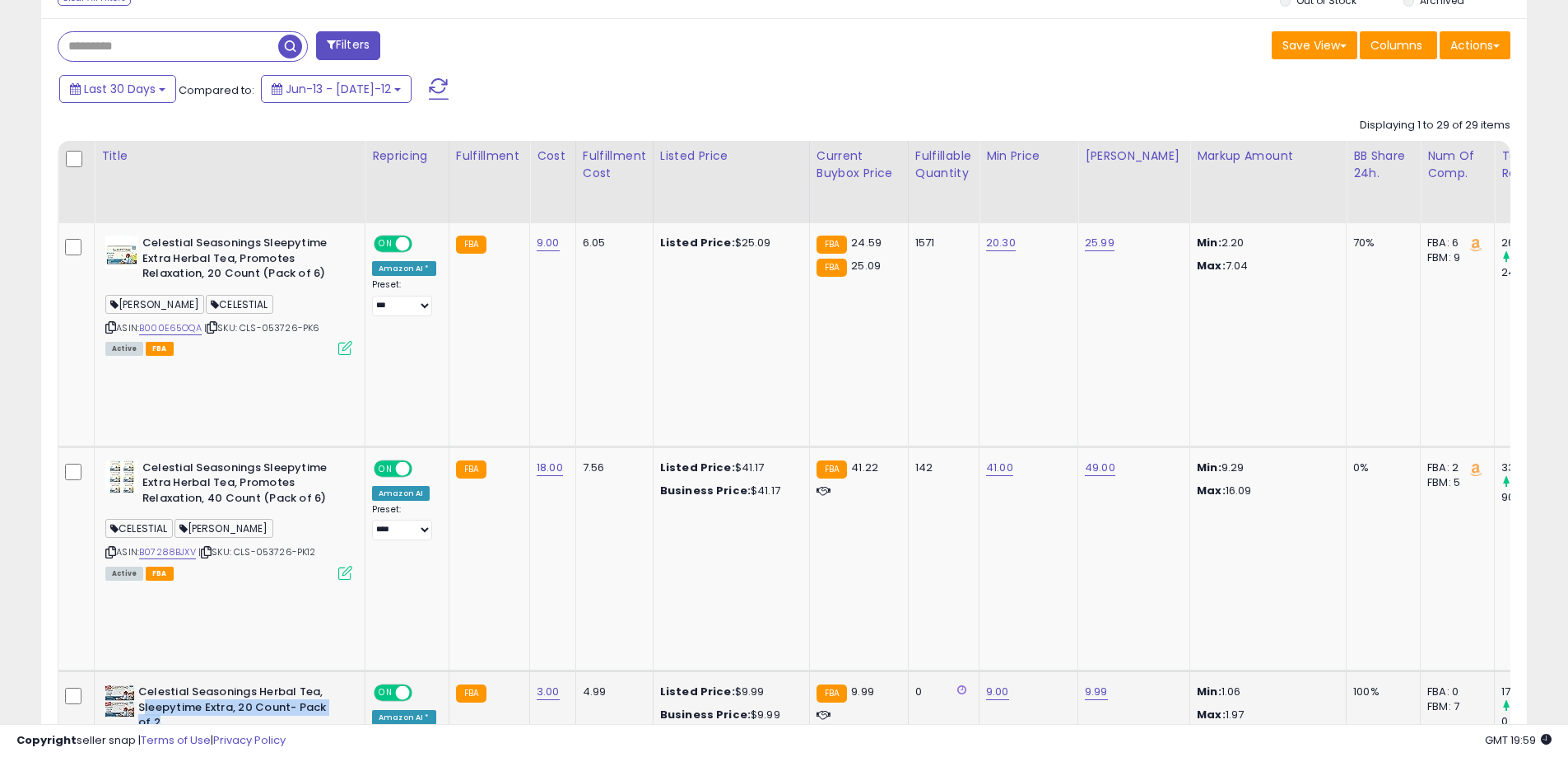
click at [176, 684] on b "Celestial Seasonings Herbal Tea, Sleepytime Extra, 20 Count- Pack of 2" at bounding box center [238, 710] width 200 height 51
click at [181, 684] on b "Celestial Seasonings Herbal Tea, Sleepytime Extra, 20 Count- Pack of 2" at bounding box center [238, 710] width 200 height 51
drag, startPoint x: 191, startPoint y: 565, endPoint x: 148, endPoint y: 552, distance: 44.9
click at [148, 684] on b "Celestial Seasonings Herbal Tea, Sleepytime Extra, 20 Count- Pack of 2" at bounding box center [238, 710] width 200 height 51
click at [268, 684] on b "Celestial Seasonings Herbal Tea, Sleepytime Extra, 20 Count- Pack of 2" at bounding box center [238, 710] width 200 height 51
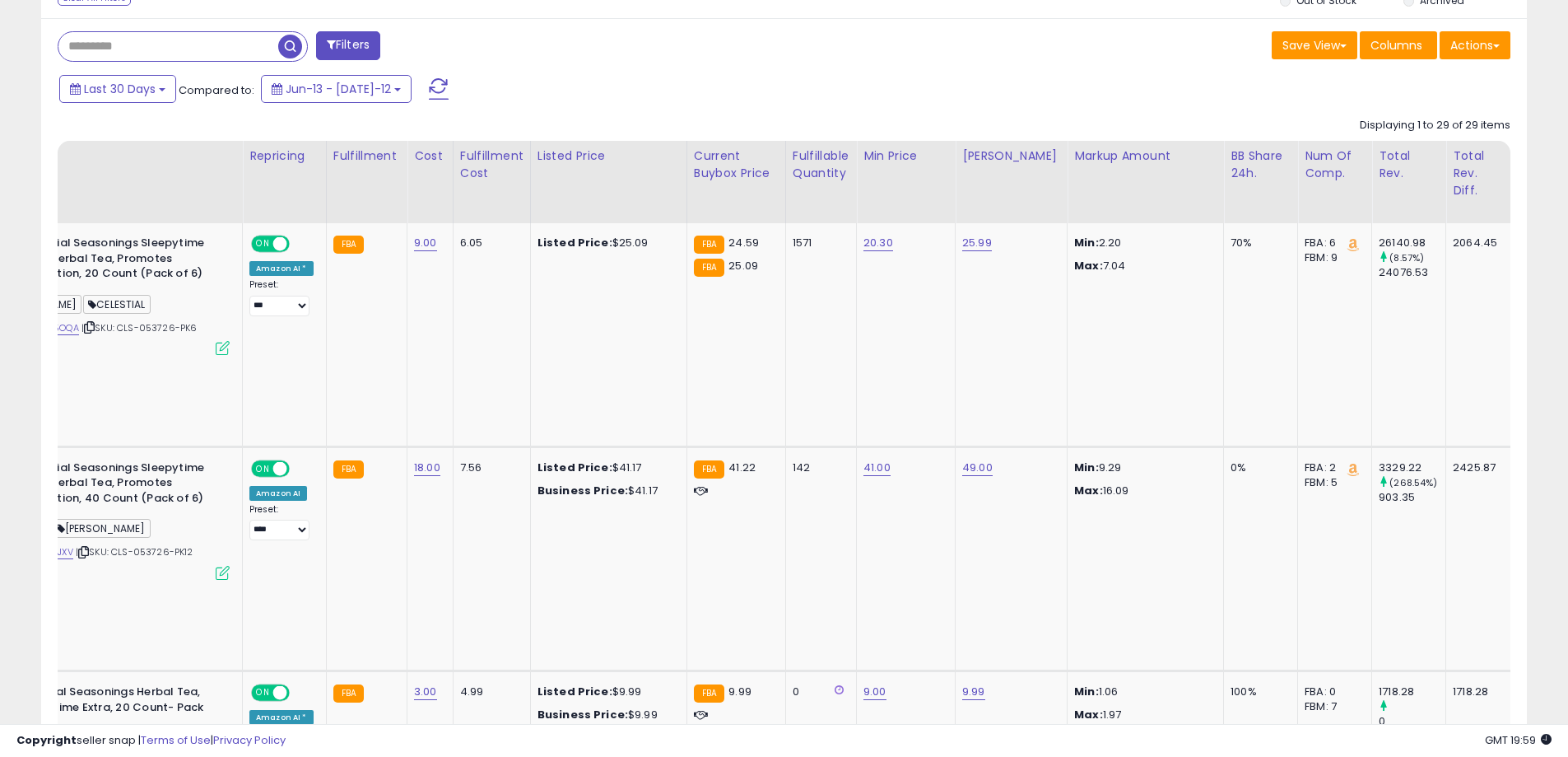
scroll to position [0, 124]
click at [1090, 707] on p "Max: 1.97" at bounding box center [1141, 715] width 137 height 15
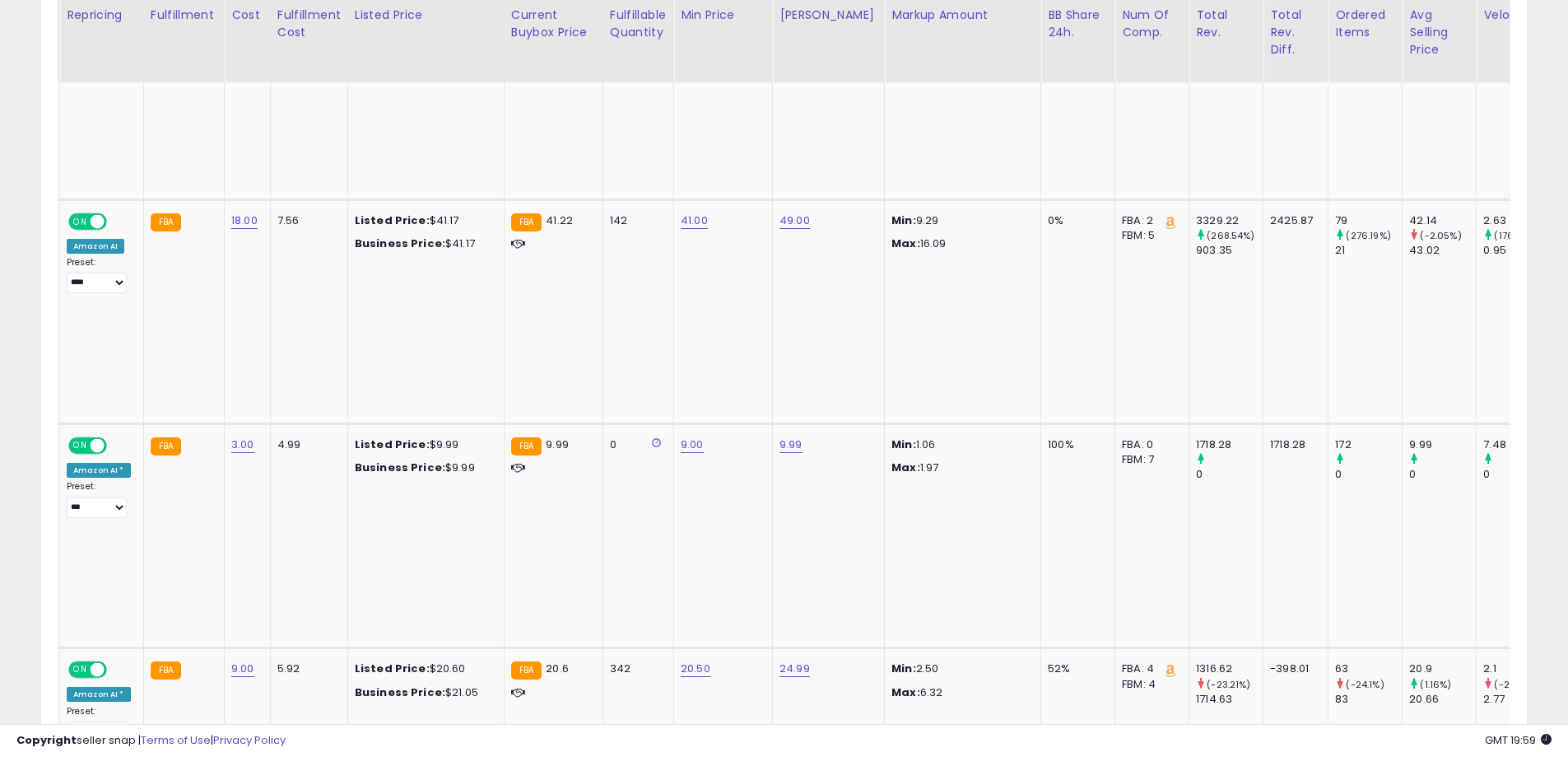
scroll to position [0, 0]
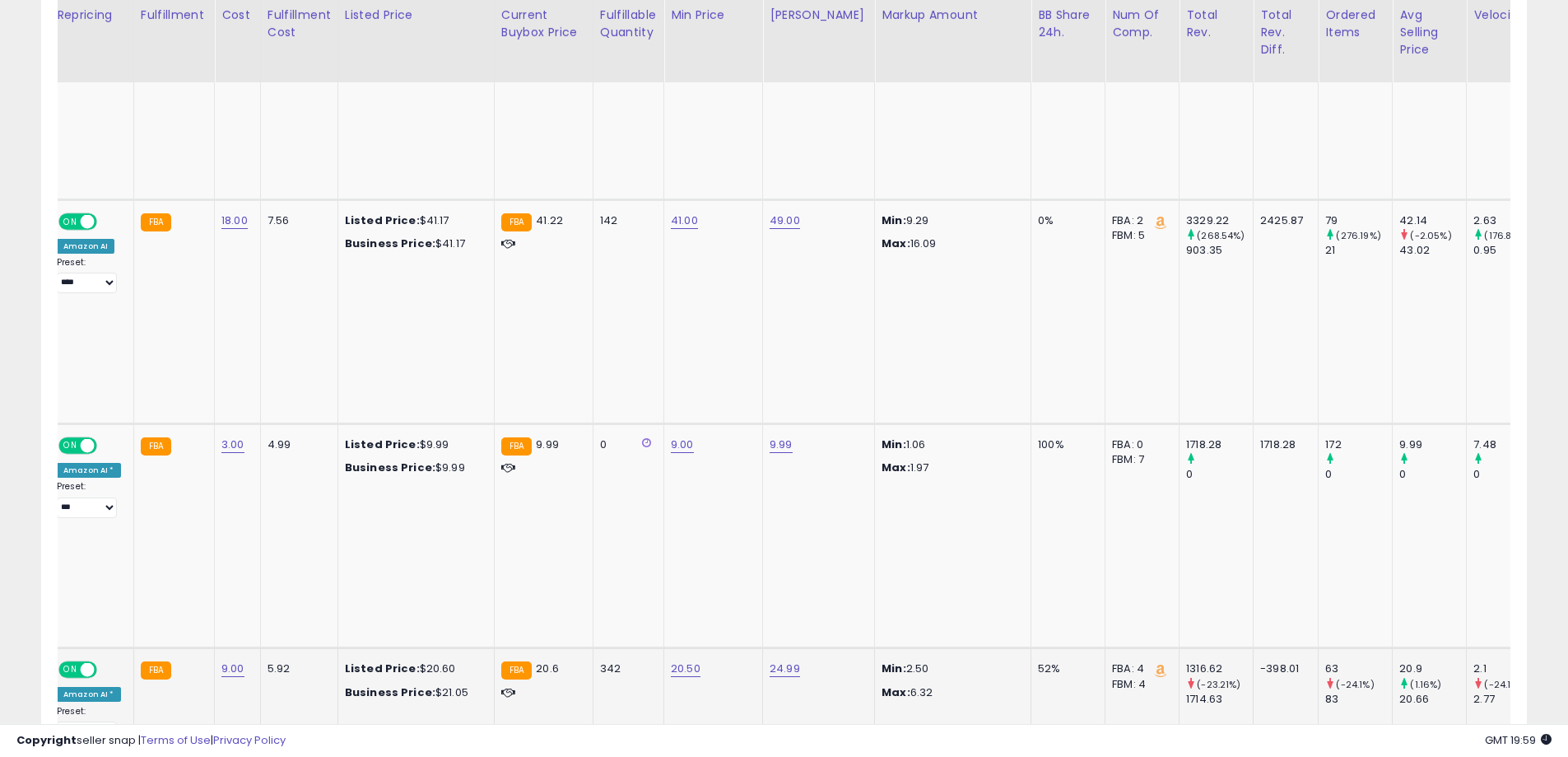
click at [600, 661] on div "342" at bounding box center [625, 668] width 51 height 15
click at [1326, 661] on div "63" at bounding box center [1359, 668] width 67 height 15
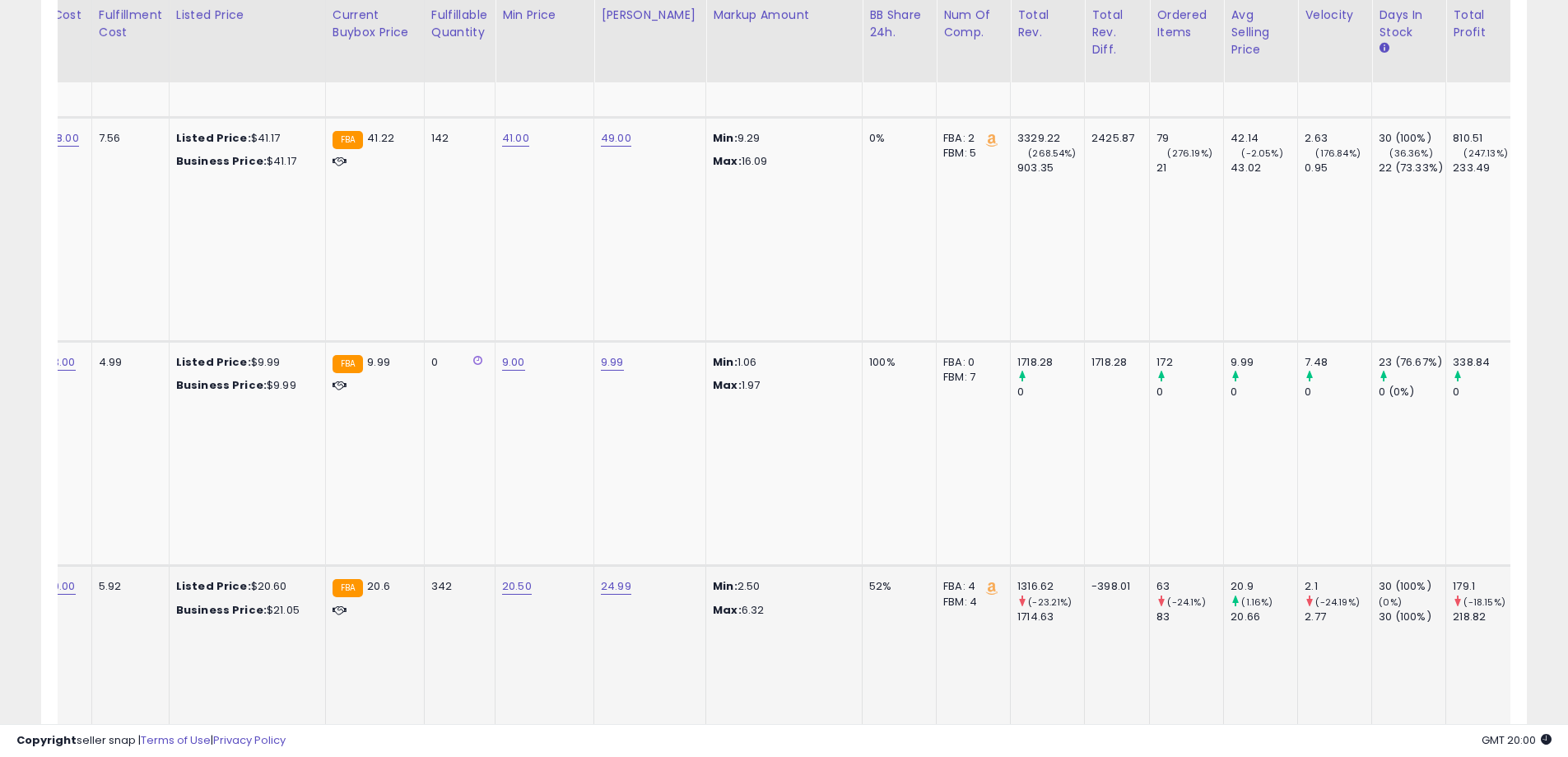
click at [435, 579] on div "342" at bounding box center [457, 587] width 51 height 15
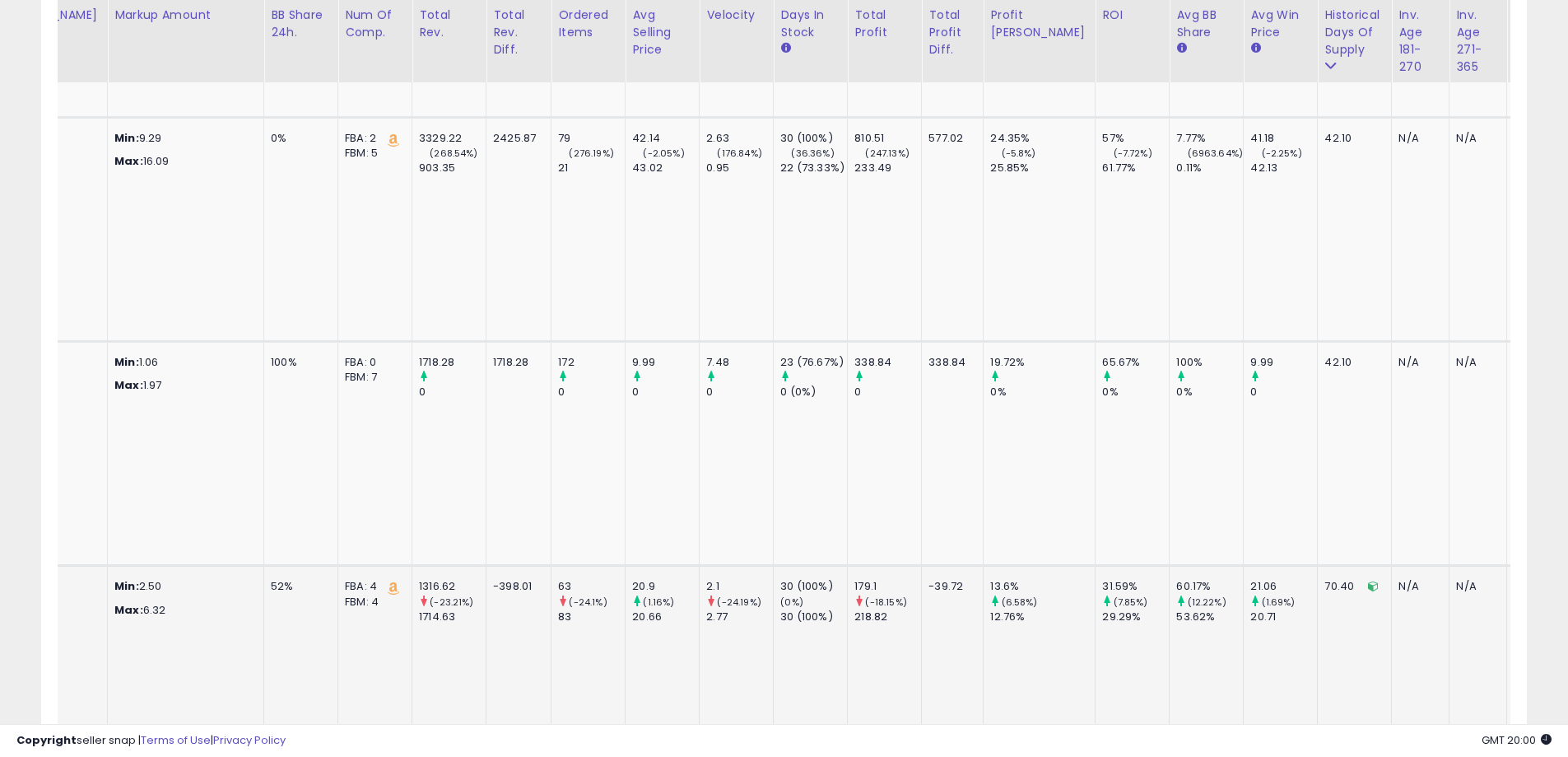
click at [1325, 579] on div "70.40" at bounding box center [1352, 587] width 54 height 15
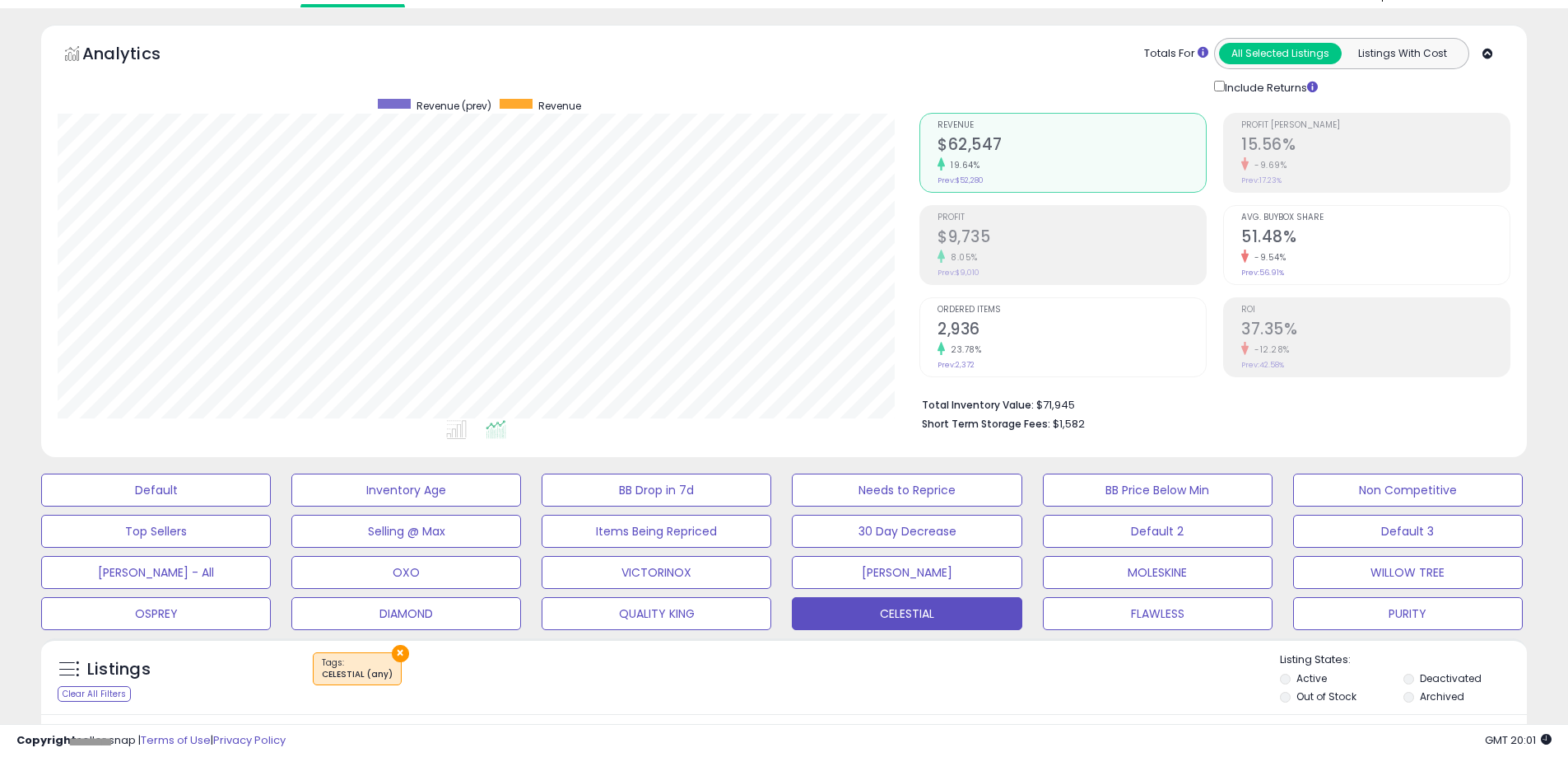
scroll to position [83, 0]
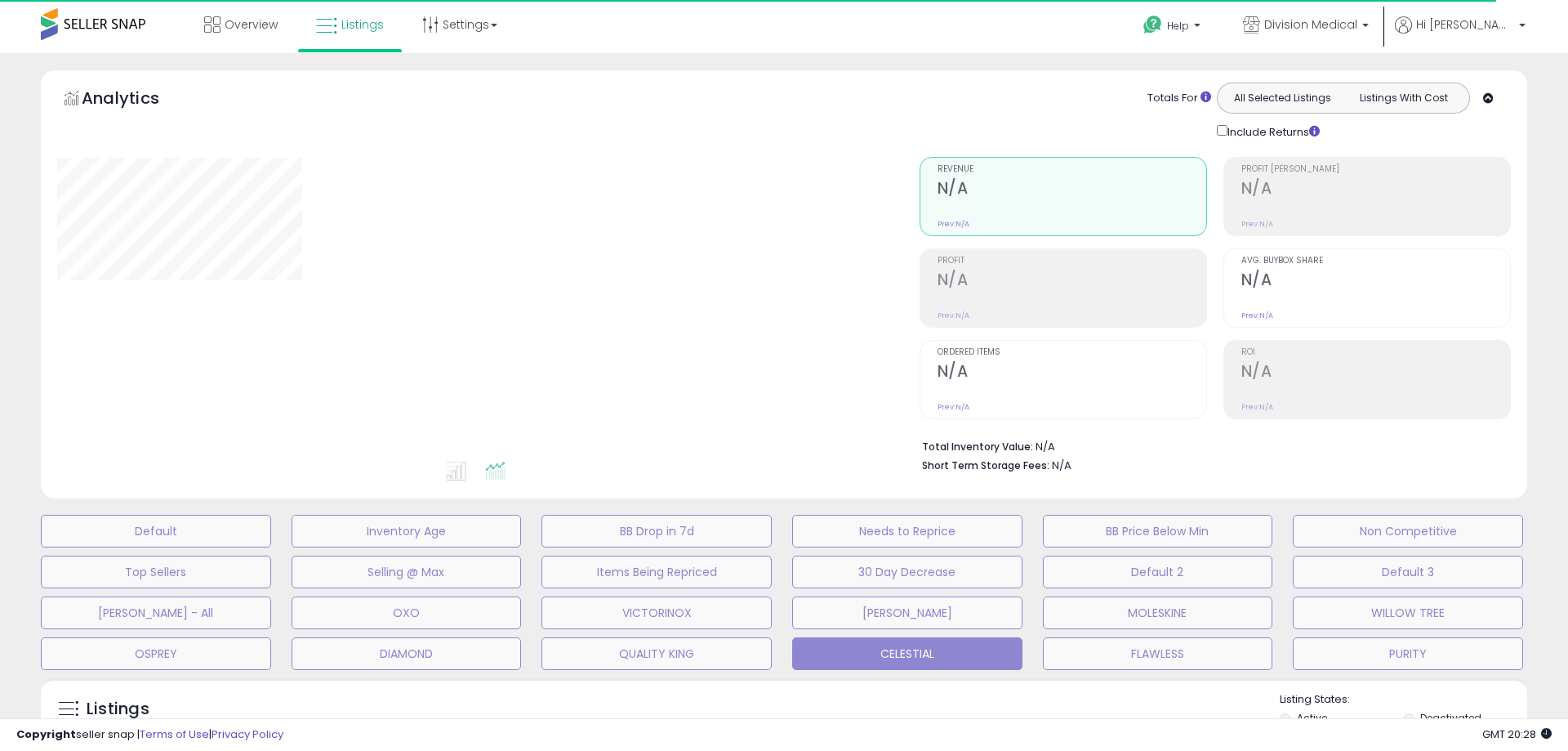
select select "**"
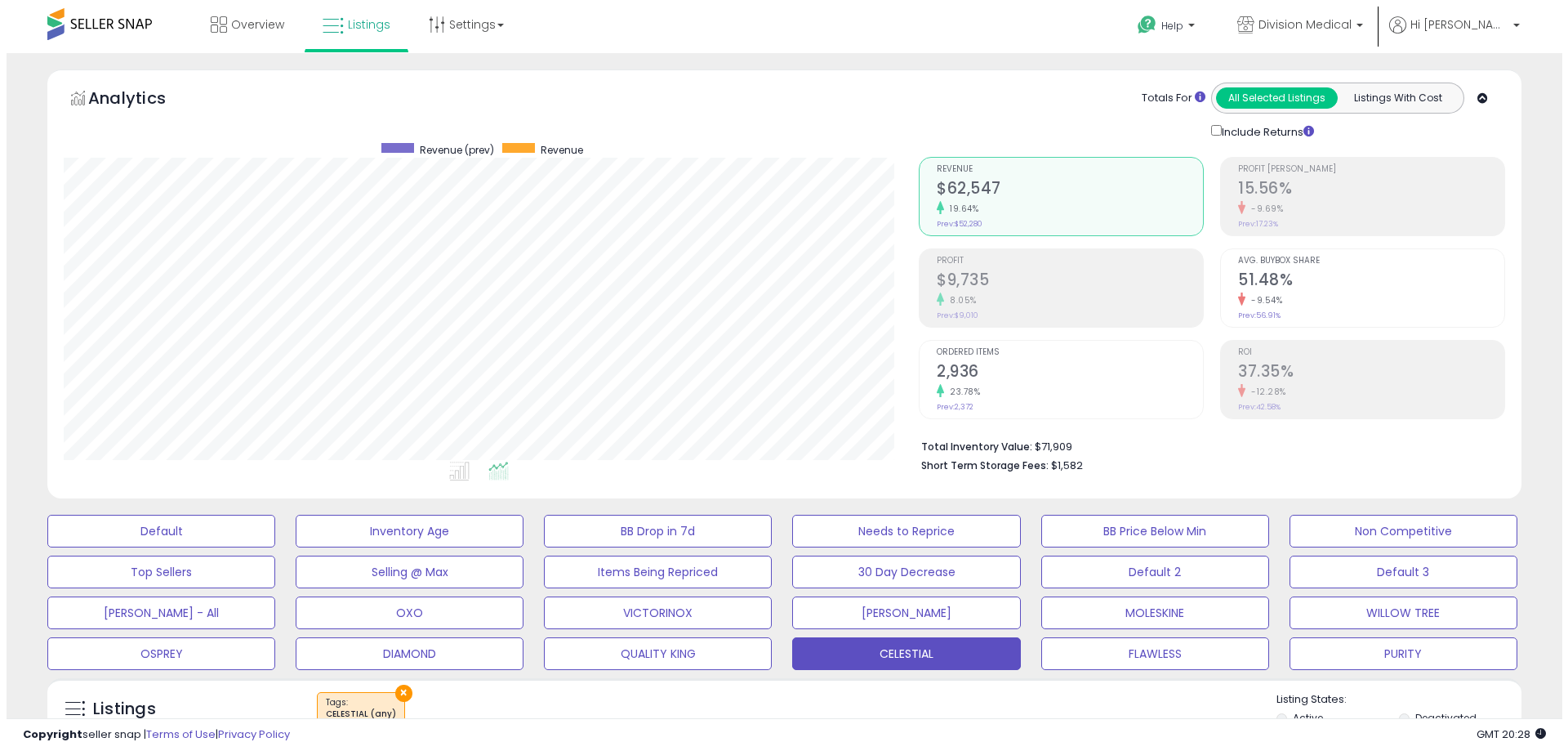
scroll to position [335, 855]
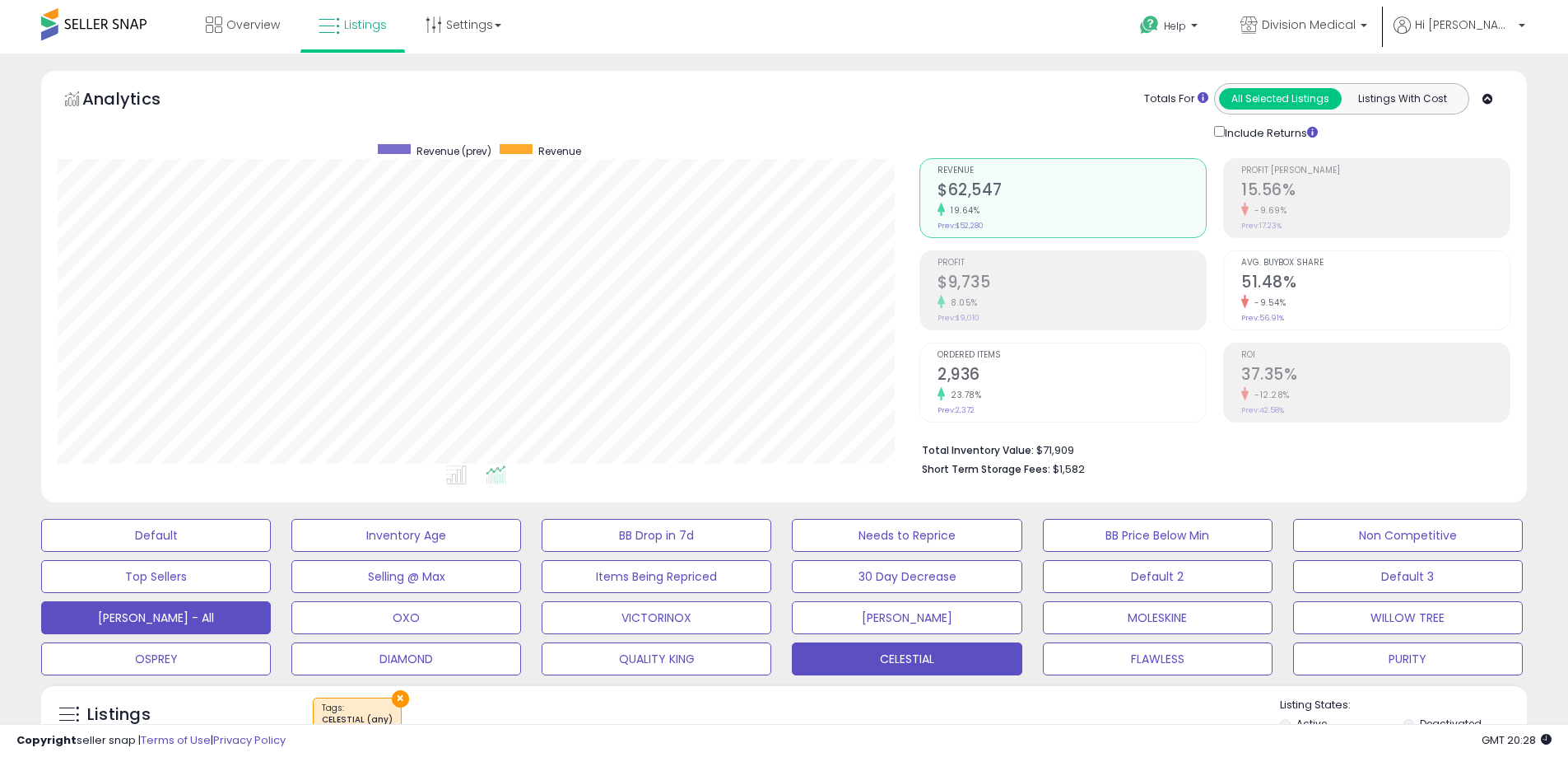
click at [198, 552] on button "[PERSON_NAME] - All" at bounding box center [156, 535] width 230 height 33
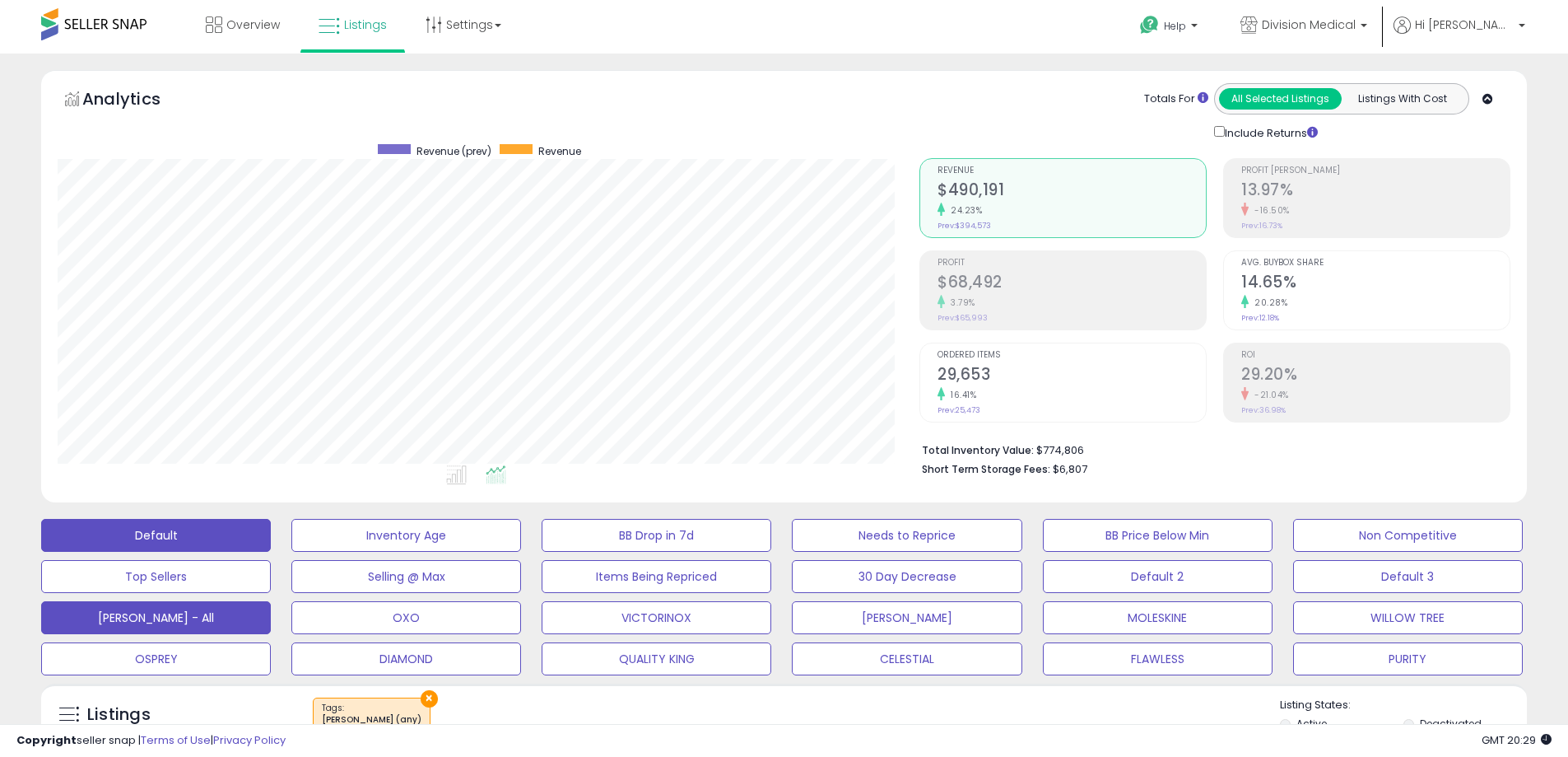
click at [151, 536] on button "Default" at bounding box center [156, 535] width 230 height 33
